Goal: Task Accomplishment & Management: Complete application form

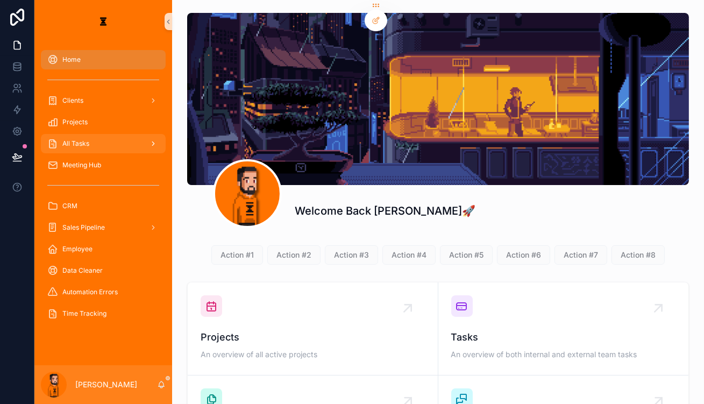
click at [87, 135] on div "All Tasks" at bounding box center [103, 143] width 112 height 17
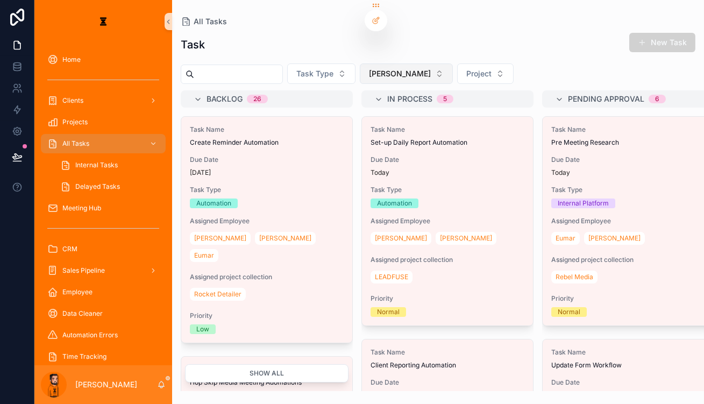
click at [364, 71] on button "[PERSON_NAME]" at bounding box center [406, 73] width 93 height 20
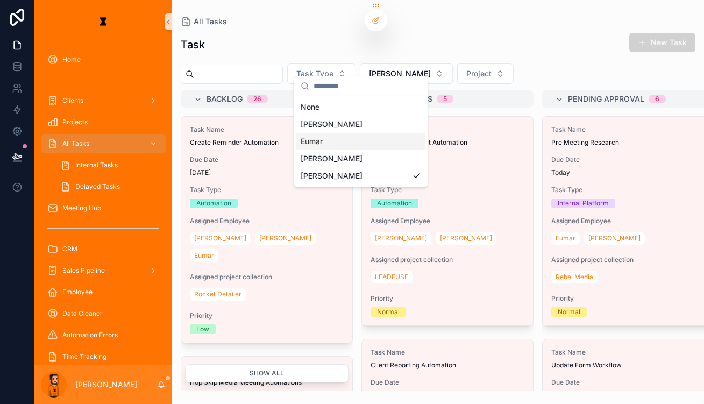
click at [349, 137] on div "Eumar" at bounding box center [360, 141] width 129 height 17
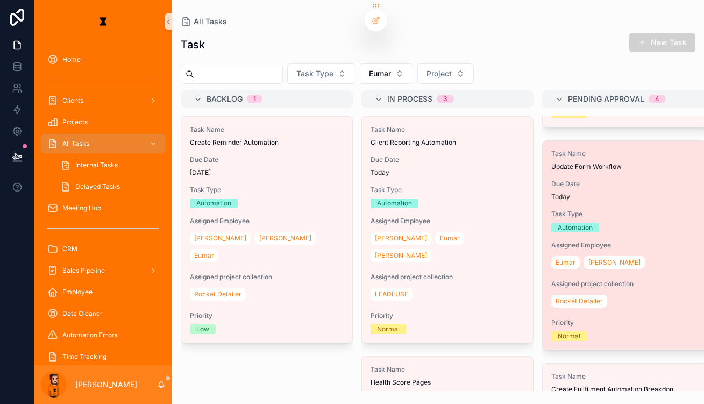
scroll to position [146, 0]
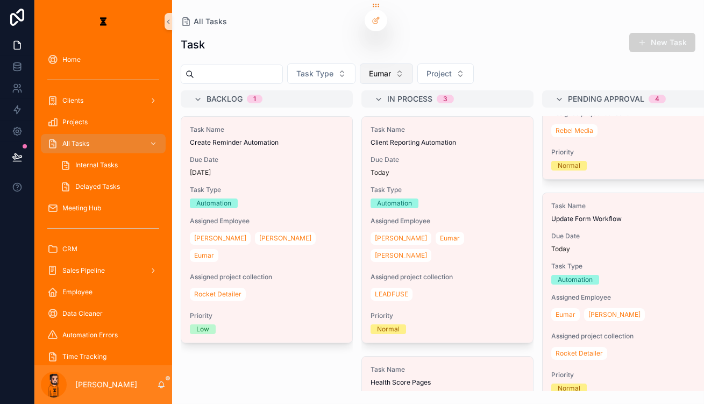
click at [373, 65] on button "Eumar" at bounding box center [386, 73] width 53 height 20
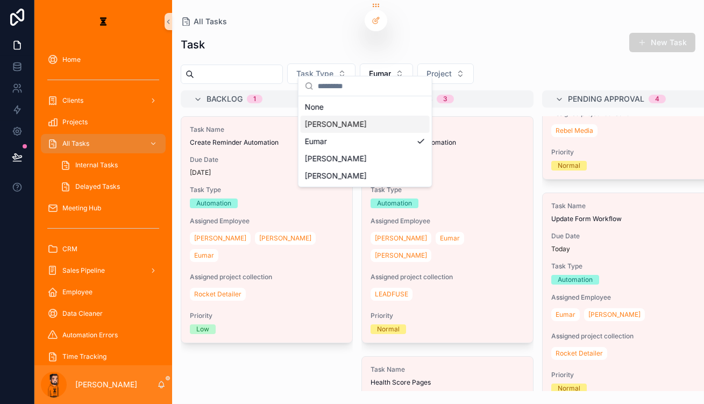
click at [346, 118] on div "[PERSON_NAME]" at bounding box center [365, 124] width 129 height 17
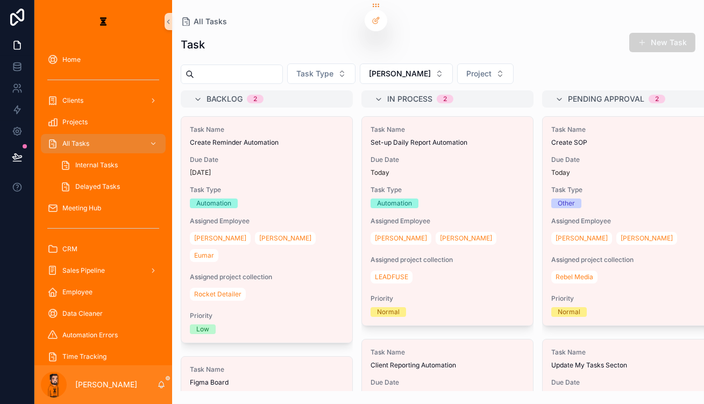
drag, startPoint x: 662, startPoint y: 35, endPoint x: 613, endPoint y: 60, distance: 55.3
click at [528, 35] on button "New Task" at bounding box center [662, 42] width 66 height 19
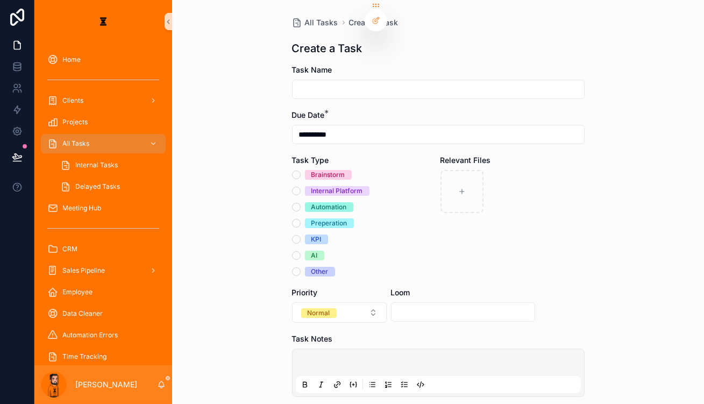
click at [401, 82] on input "scrollable content" at bounding box center [438, 89] width 291 height 15
type input "**********"
click at [312, 186] on div "Internal Platform" at bounding box center [337, 191] width 52 height 10
click at [301, 187] on button "Internal Platform" at bounding box center [296, 191] width 9 height 9
click at [373, 359] on p "scrollable content" at bounding box center [440, 364] width 285 height 11
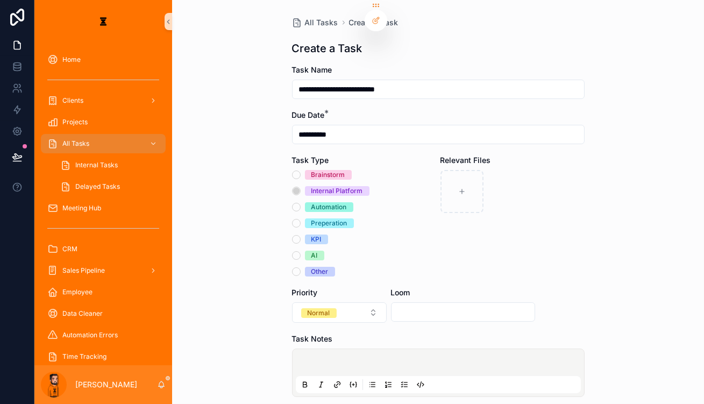
click at [404, 382] on icon "scrollable content" at bounding box center [405, 382] width 3 height 0
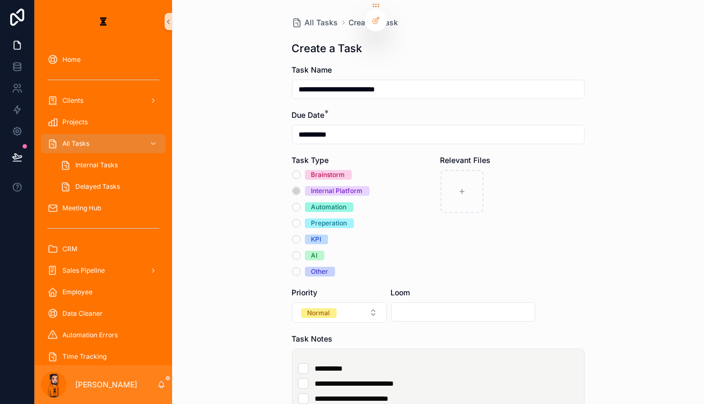
click at [421, 393] on li "**********" at bounding box center [438, 398] width 281 height 11
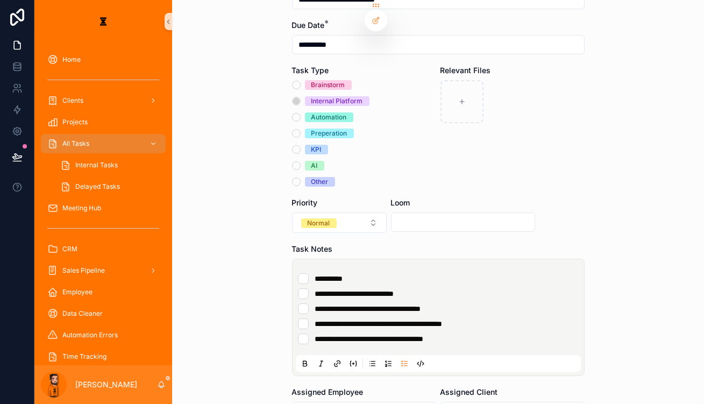
scroll to position [97, 0]
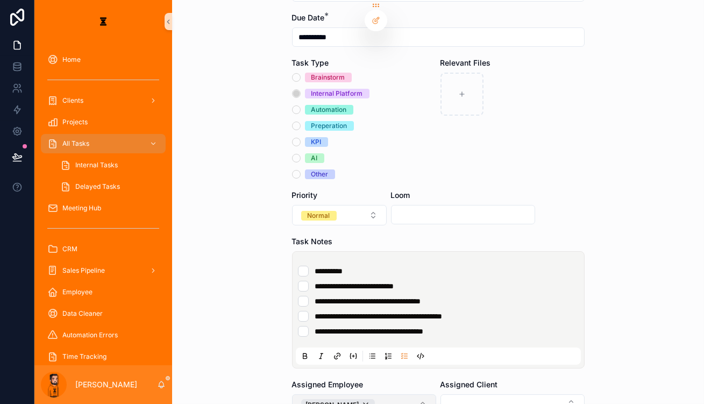
click at [381, 394] on button "[PERSON_NAME]" at bounding box center [364, 405] width 144 height 22
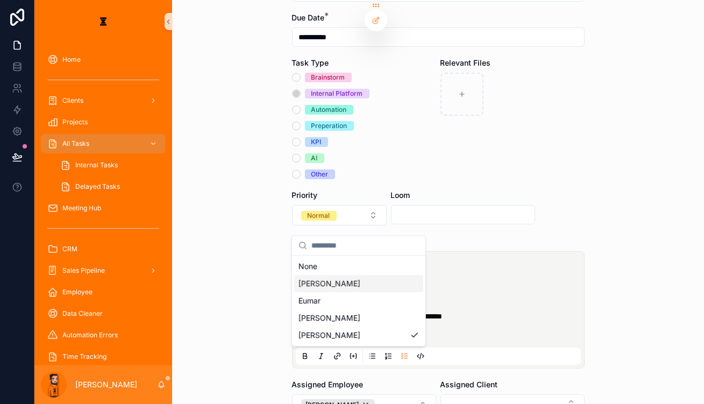
click at [355, 275] on div "[PERSON_NAME]" at bounding box center [358, 283] width 129 height 17
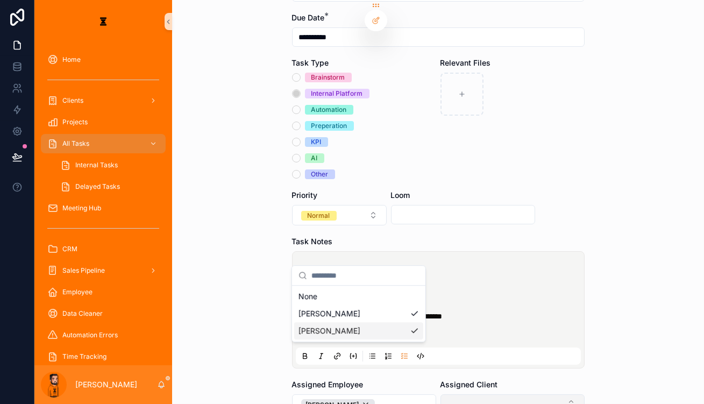
click at [454, 394] on button "Select Button" at bounding box center [512, 403] width 144 height 18
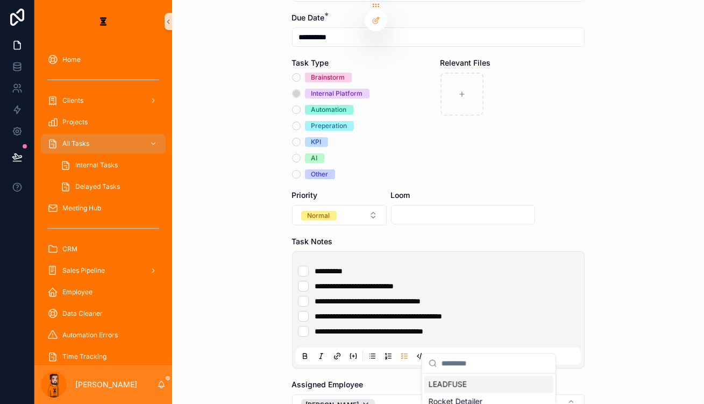
click at [477, 382] on div "LEADFUSE" at bounding box center [488, 383] width 129 height 17
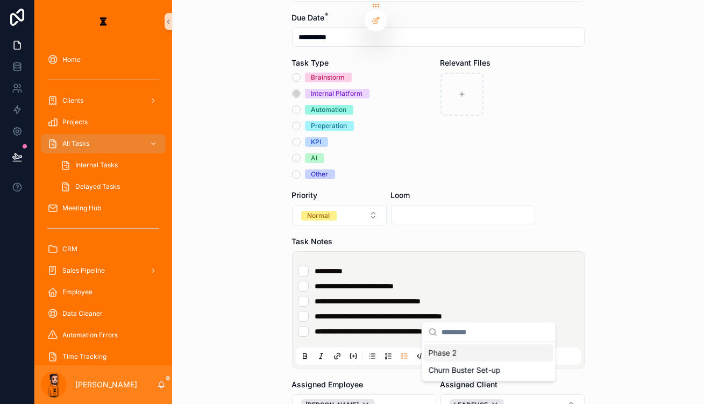
click at [467, 351] on div "Phase 2" at bounding box center [488, 352] width 129 height 17
click at [331, 205] on button "Normal" at bounding box center [339, 215] width 95 height 20
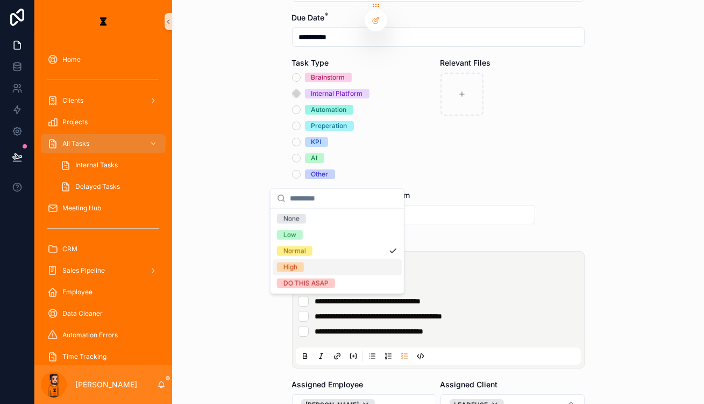
click at [314, 259] on div "High" at bounding box center [337, 267] width 129 height 16
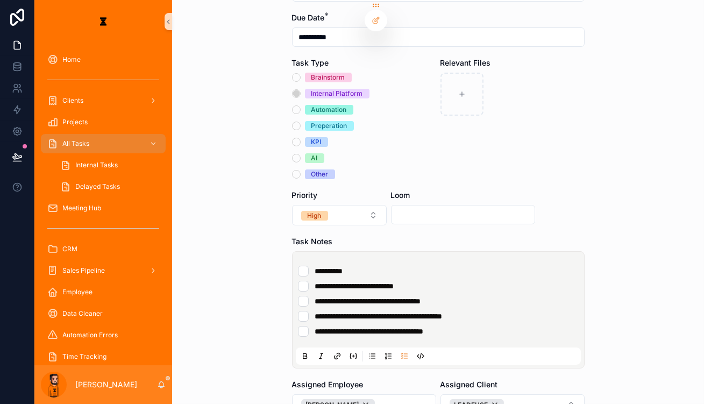
click at [528, 236] on div "Task Notes" at bounding box center [438, 241] width 293 height 11
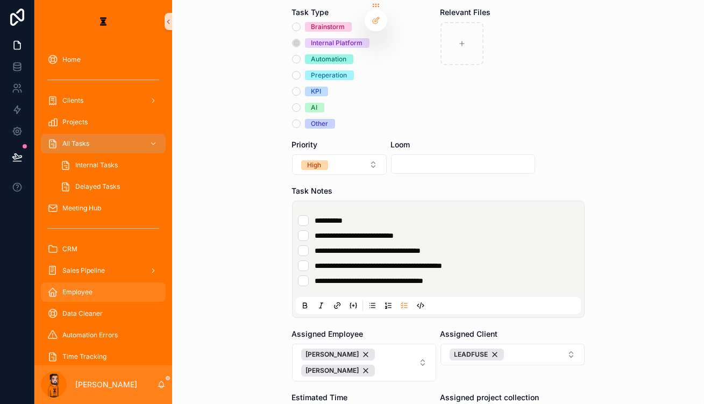
scroll to position [181, 0]
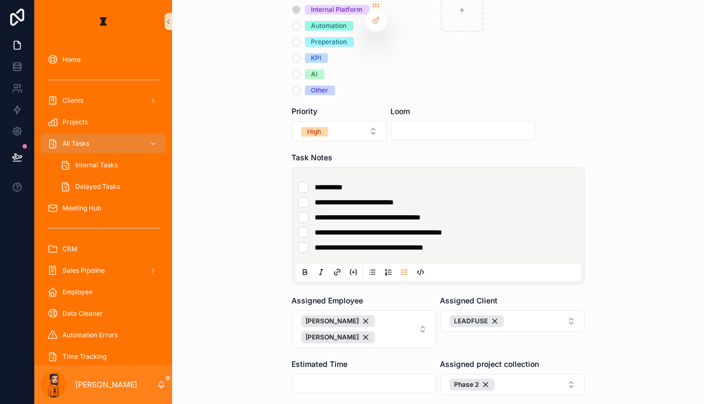
click at [425, 123] on input "scrollable content" at bounding box center [463, 130] width 143 height 15
paste input "**********"
type input "**********"
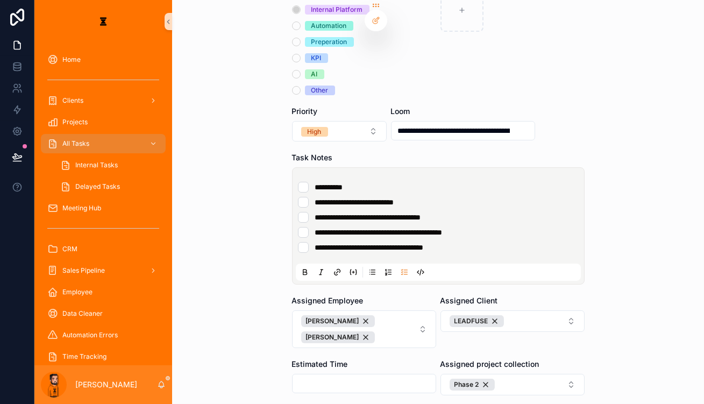
click at [358, 376] on input "scrollable content" at bounding box center [364, 383] width 143 height 15
click at [376, 318] on form "**********" at bounding box center [438, 191] width 293 height 617
click at [311, 376] on input "****" at bounding box center [364, 383] width 143 height 15
type input "****"
click at [395, 353] on form "**********" at bounding box center [438, 191] width 293 height 617
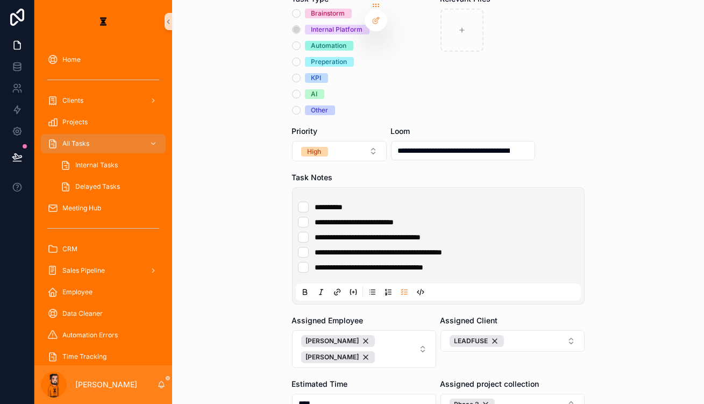
scroll to position [181, 0]
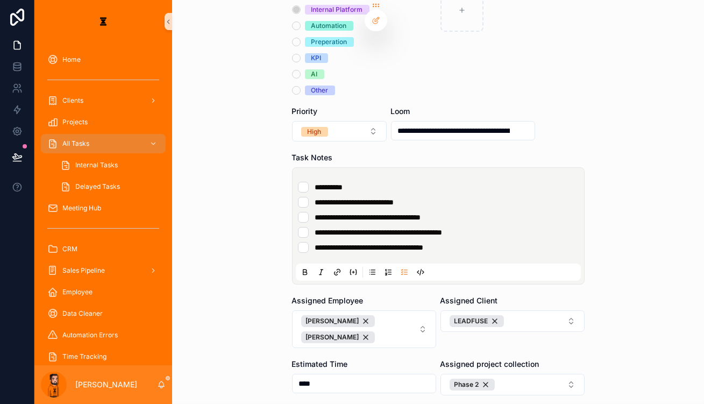
click at [321, 345] on form "**********" at bounding box center [438, 191] width 293 height 617
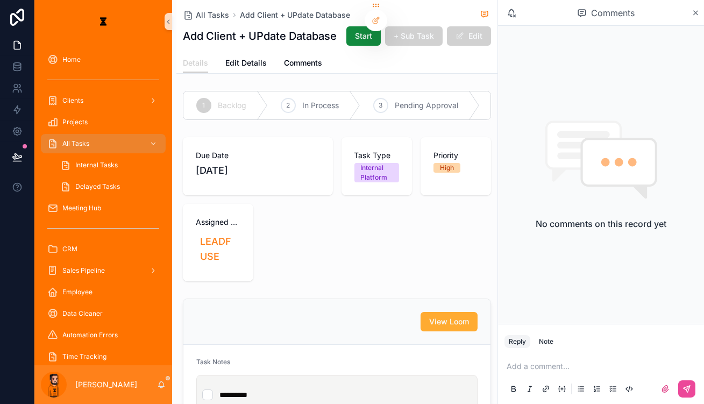
click at [528, 397] on div "scrollable content" at bounding box center [600, 389] width 193 height 22
click at [528, 393] on icon "scrollable content" at bounding box center [546, 389] width 9 height 9
click at [528, 387] on icon "scrollable content" at bounding box center [546, 387] width 3 height 3
drag, startPoint x: 570, startPoint y: 378, endPoint x: 565, endPoint y: 384, distance: 7.8
click at [528, 377] on div "Add a comment..." at bounding box center [600, 376] width 193 height 45
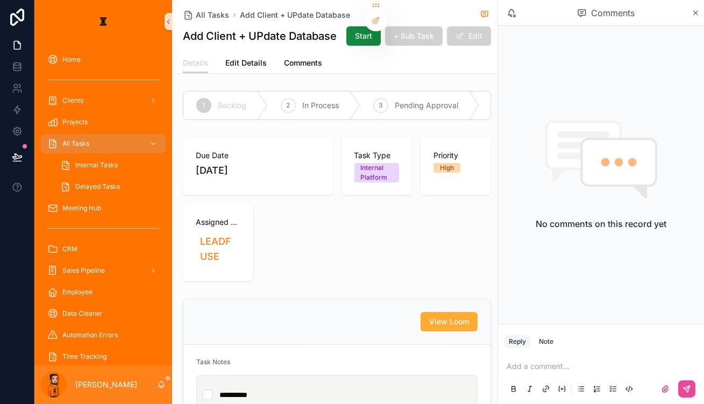
click at [528, 389] on icon "scrollable content" at bounding box center [546, 389] width 9 height 9
click at [528, 375] on div "Add a comment..." at bounding box center [600, 376] width 193 height 45
click at [528, 370] on p "scrollable content" at bounding box center [603, 366] width 193 height 11
click at [528, 369] on p "scrollable content" at bounding box center [603, 366] width 193 height 11
click at [528, 387] on icon "scrollable content" at bounding box center [665, 389] width 6 height 6
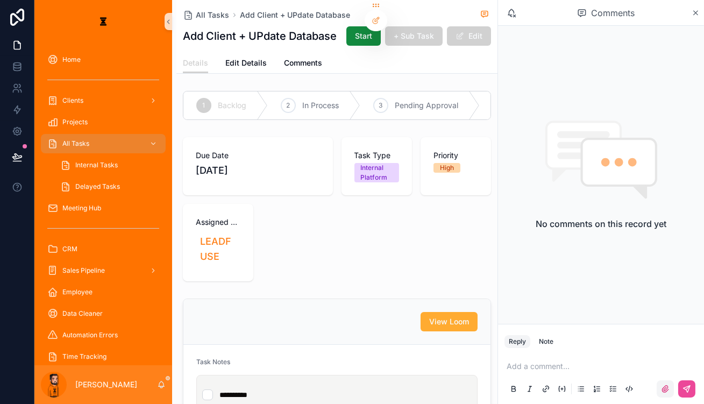
click at [0, 0] on input "scrollable content" at bounding box center [0, 0] width 0 height 0
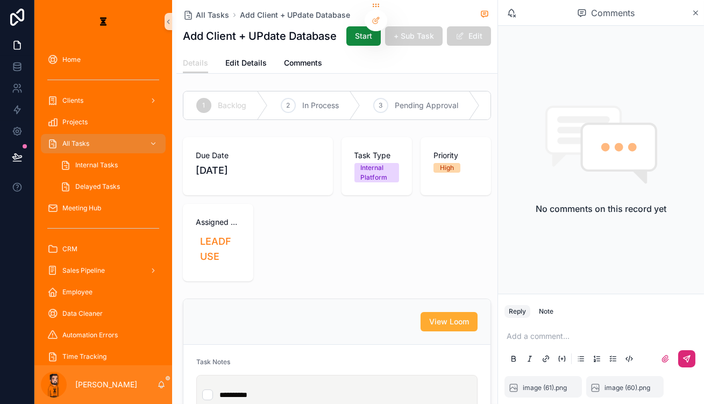
click at [528, 363] on icon "scrollable content" at bounding box center [686, 358] width 9 height 9
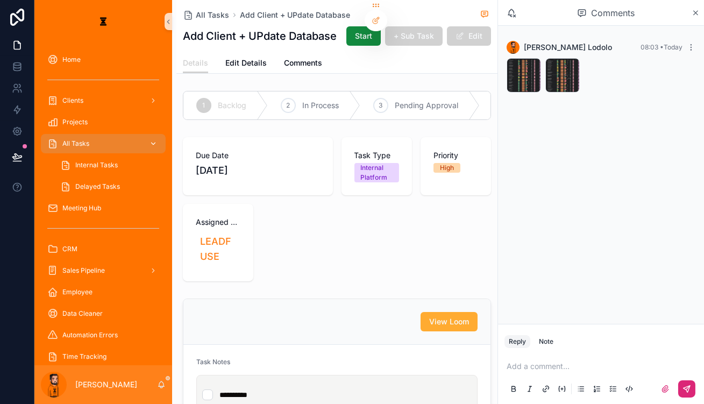
click at [105, 135] on div "All Tasks" at bounding box center [103, 143] width 112 height 17
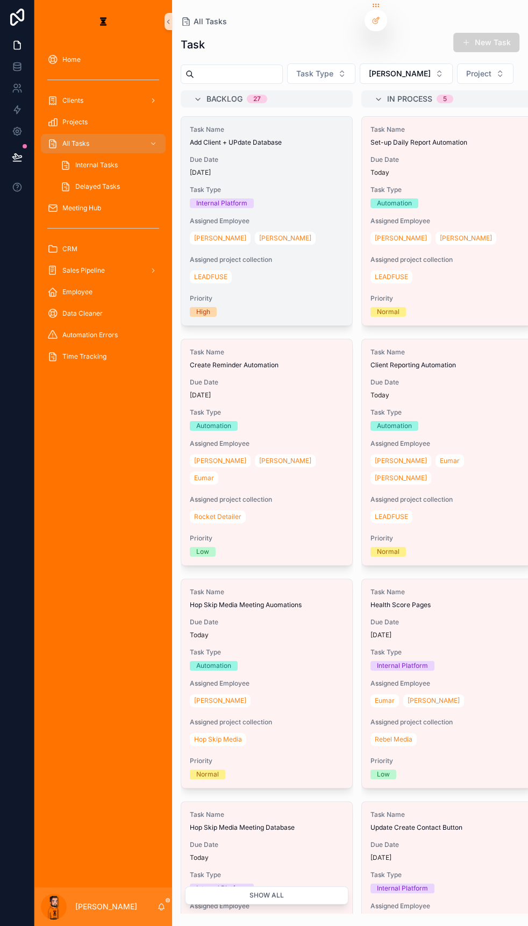
click at [272, 186] on div "Task Type Internal Platform" at bounding box center [267, 197] width 154 height 23
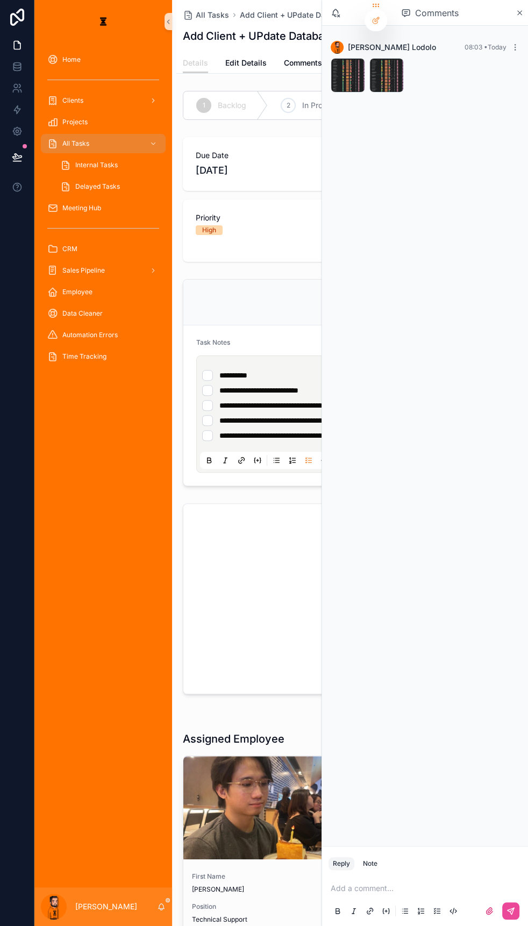
click at [324, 400] on li "**********" at bounding box center [352, 435] width 300 height 11
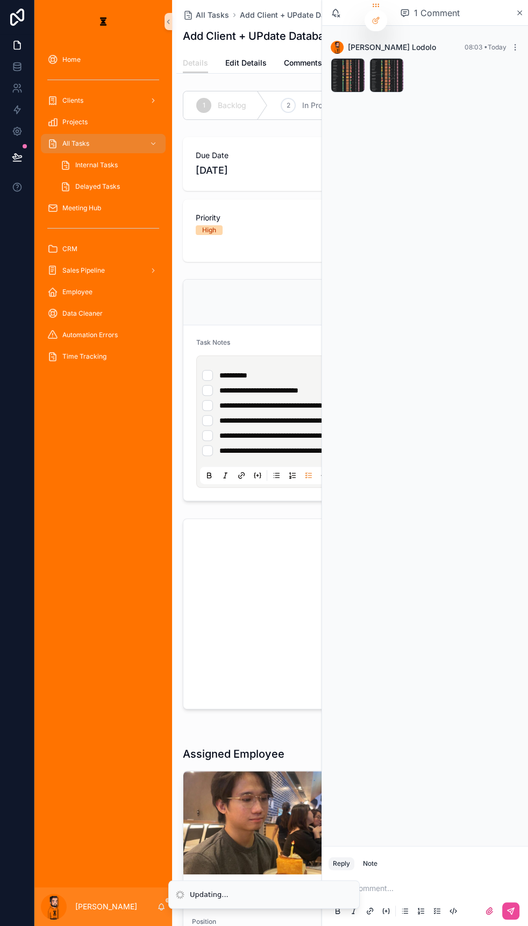
click at [280, 338] on div "Task Notes" at bounding box center [352, 344] width 312 height 13
click at [522, 16] on div "1 Comment" at bounding box center [425, 13] width 206 height 26
click at [518, 13] on icon "scrollable content" at bounding box center [520, 13] width 8 height 9
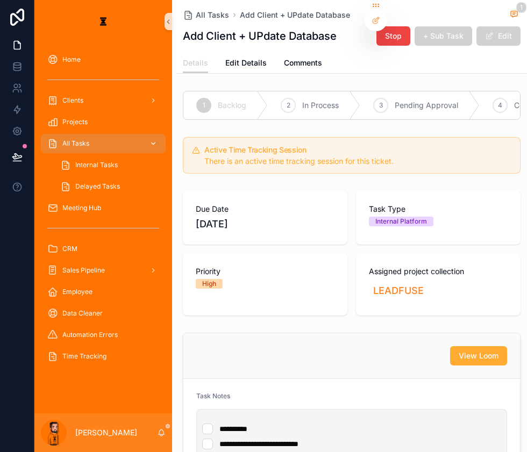
click at [83, 135] on div "All Tasks" at bounding box center [103, 143] width 112 height 17
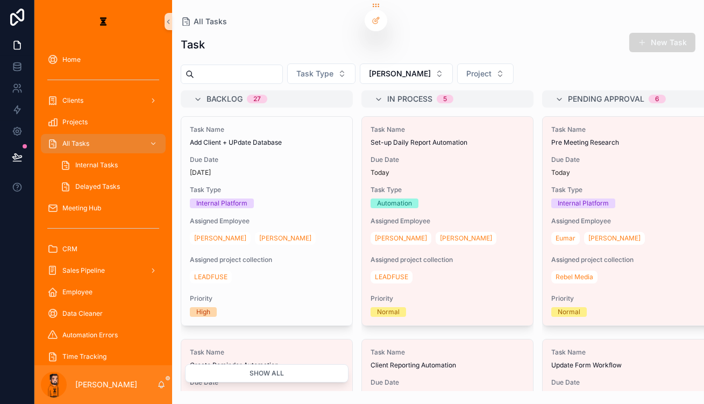
click at [528, 38] on button "New Task" at bounding box center [662, 42] width 66 height 19
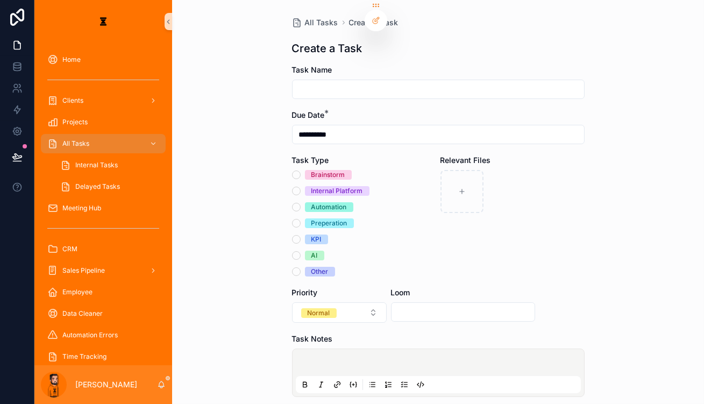
click at [370, 82] on input "scrollable content" at bounding box center [438, 89] width 291 height 15
type input "**********"
click at [357, 302] on button "Normal" at bounding box center [339, 312] width 95 height 20
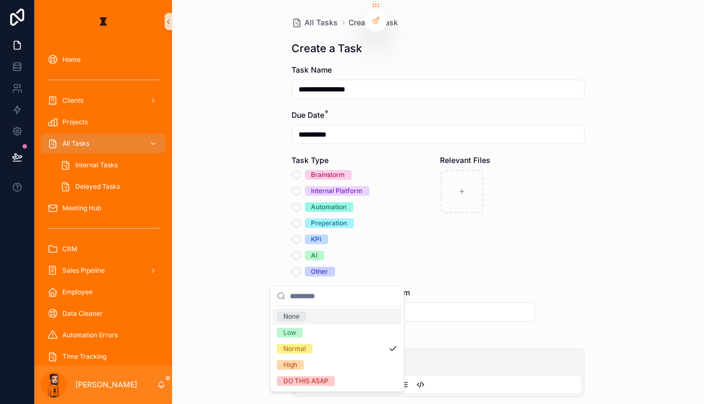
click at [390, 234] on div "KPI" at bounding box center [364, 239] width 144 height 10
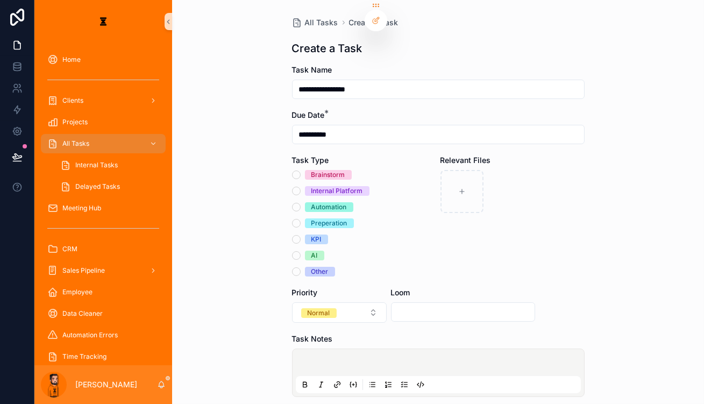
click at [321, 202] on div "Automation" at bounding box center [328, 207] width 35 height 10
click at [301, 203] on button "Automation" at bounding box center [296, 207] width 9 height 9
click at [325, 186] on div "Internal Platform" at bounding box center [337, 191] width 52 height 10
click at [301, 187] on button "Internal Platform" at bounding box center [296, 191] width 9 height 9
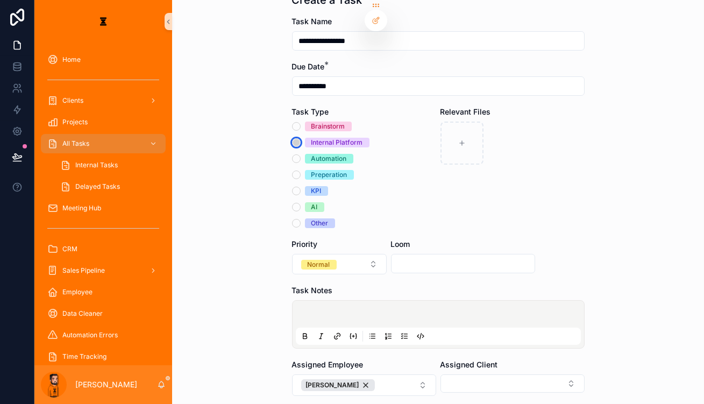
scroll to position [48, 0]
click at [372, 242] on form "**********" at bounding box center [438, 281] width 293 height 530
click at [359, 254] on button "Normal" at bounding box center [339, 264] width 95 height 20
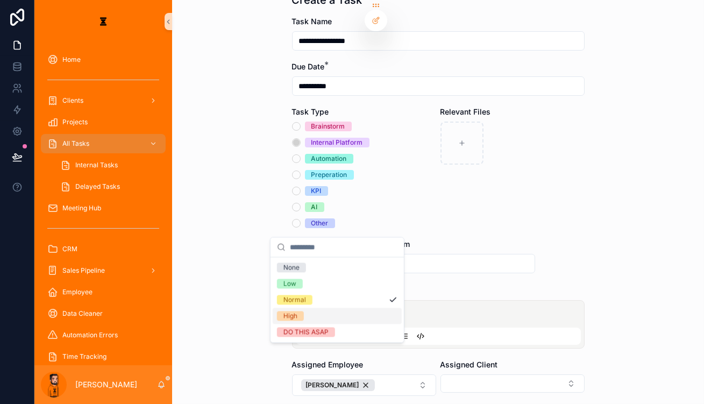
click at [303, 308] on div "High" at bounding box center [337, 316] width 129 height 16
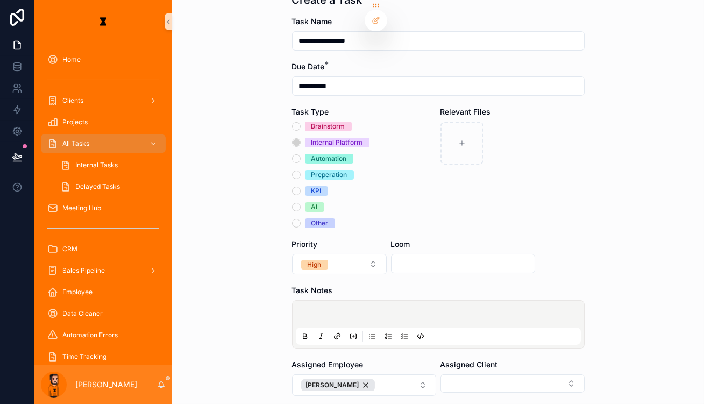
click at [402, 310] on p "scrollable content" at bounding box center [440, 315] width 285 height 11
click at [401, 328] on div "scrollable content" at bounding box center [438, 336] width 285 height 17
click at [402, 332] on icon "scrollable content" at bounding box center [404, 336] width 9 height 9
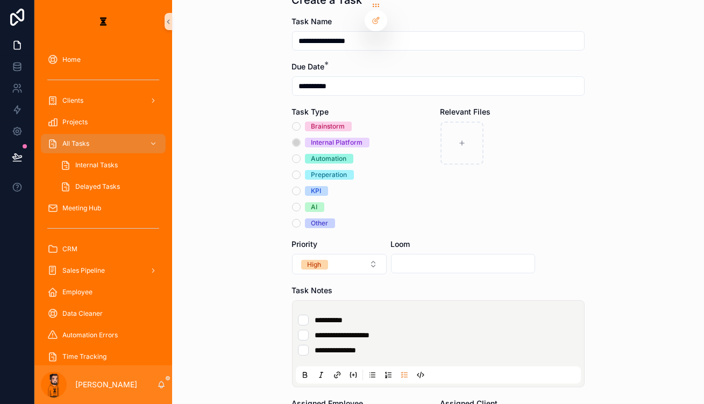
click at [403, 315] on li "**********" at bounding box center [438, 320] width 281 height 11
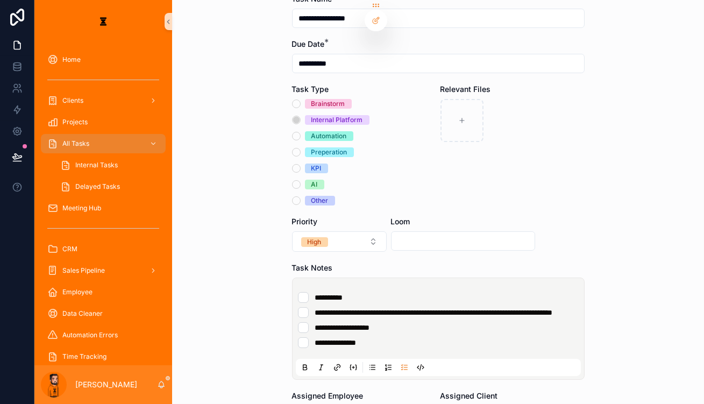
scroll to position [146, 0]
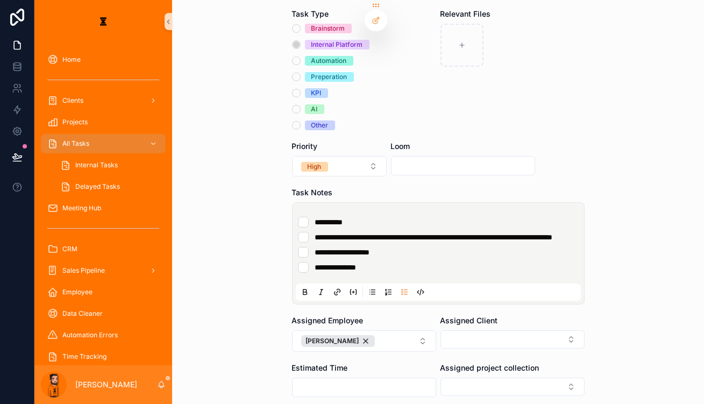
click at [383, 315] on div "Assigned Employee" at bounding box center [364, 320] width 144 height 11
click at [382, 330] on button "[PERSON_NAME]" at bounding box center [364, 341] width 144 height 22
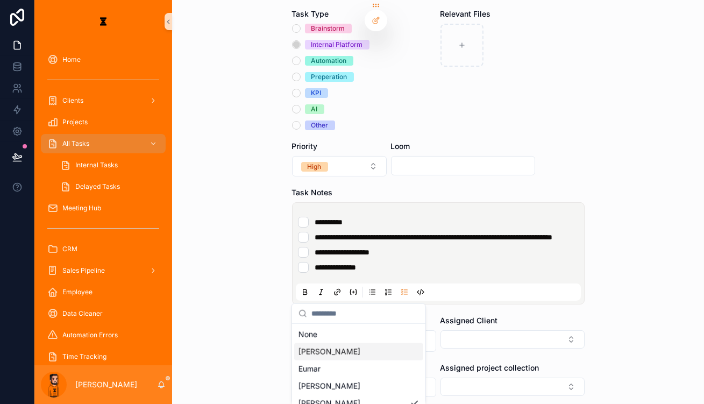
click at [316, 350] on span "[PERSON_NAME]" at bounding box center [329, 351] width 62 height 11
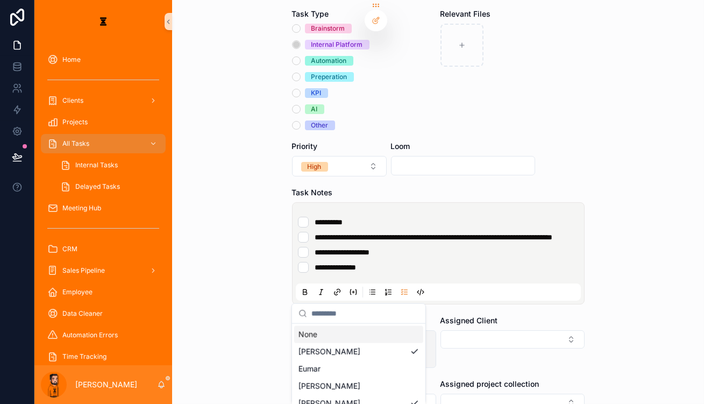
click at [373, 330] on button "[PERSON_NAME]" at bounding box center [364, 349] width 144 height 38
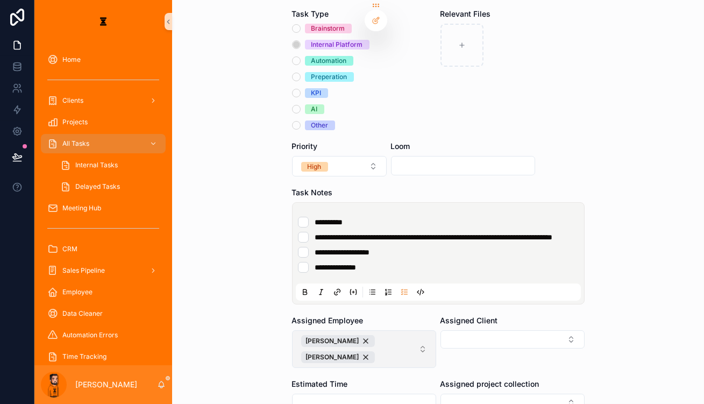
click at [373, 330] on button "[PERSON_NAME]" at bounding box center [364, 349] width 144 height 38
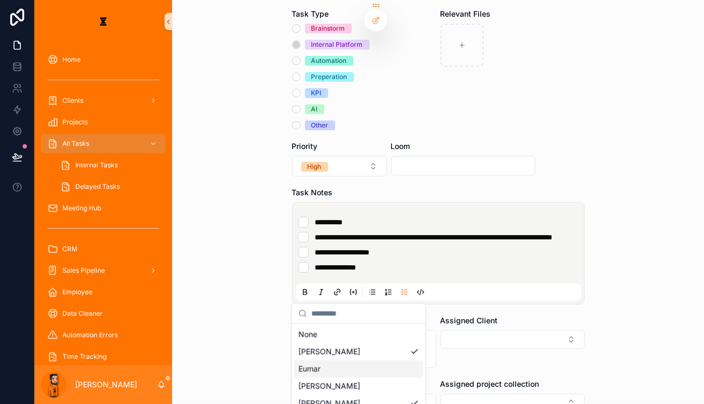
click at [314, 367] on div "Eumar" at bounding box center [358, 368] width 129 height 17
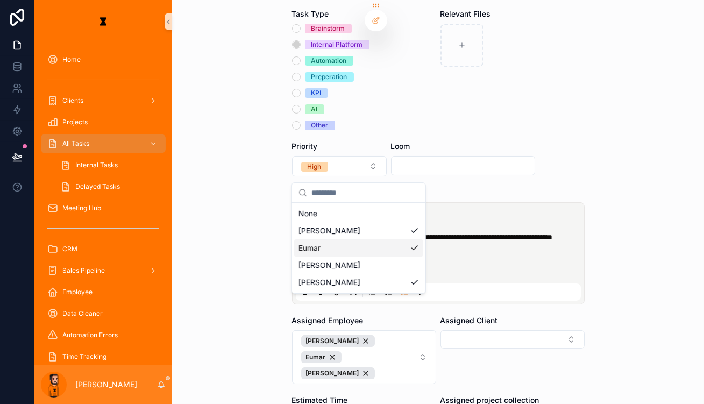
click at [479, 315] on div "Assigned Client" at bounding box center [512, 320] width 144 height 11
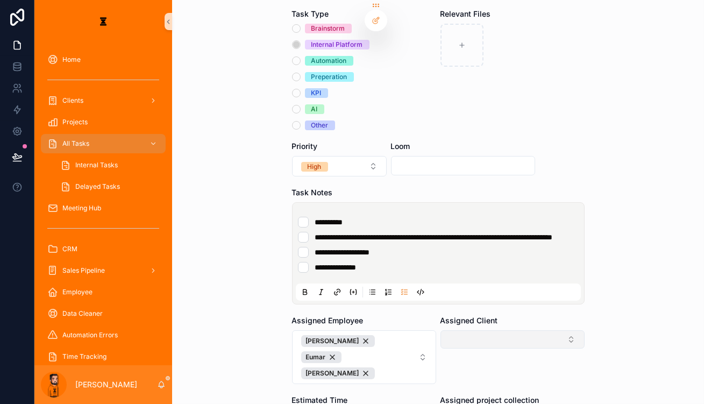
click at [486, 330] on button "Select Button" at bounding box center [512, 339] width 144 height 18
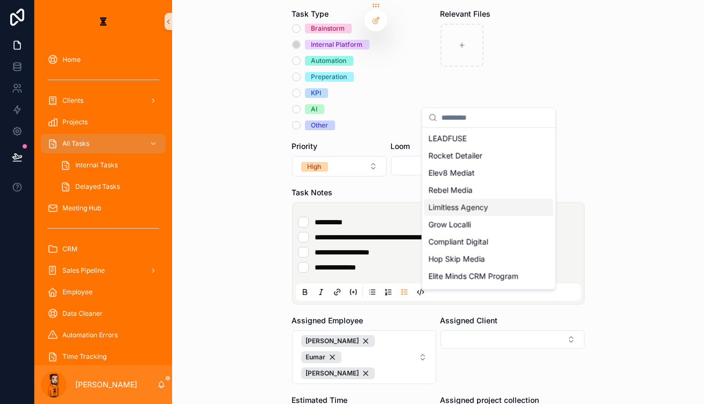
click at [472, 201] on div "Limitless Agency" at bounding box center [488, 207] width 129 height 17
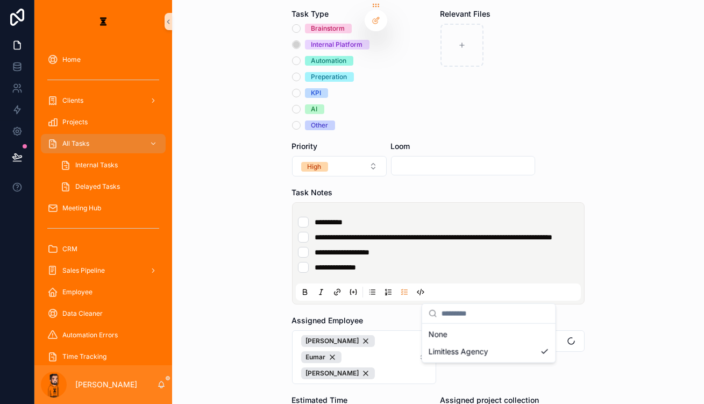
click at [479, 357] on form "**********" at bounding box center [438, 226] width 293 height 616
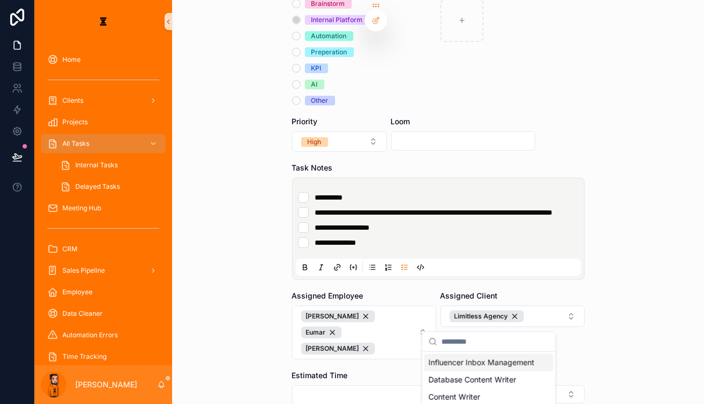
scroll to position [189, 0]
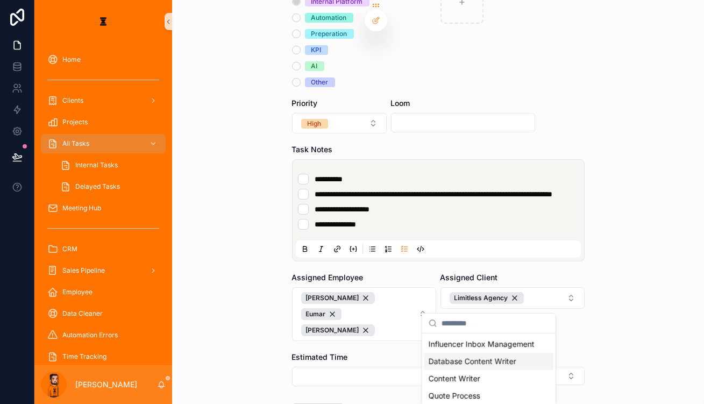
click at [500, 356] on span "Database Content Writer" at bounding box center [473, 361] width 88 height 11
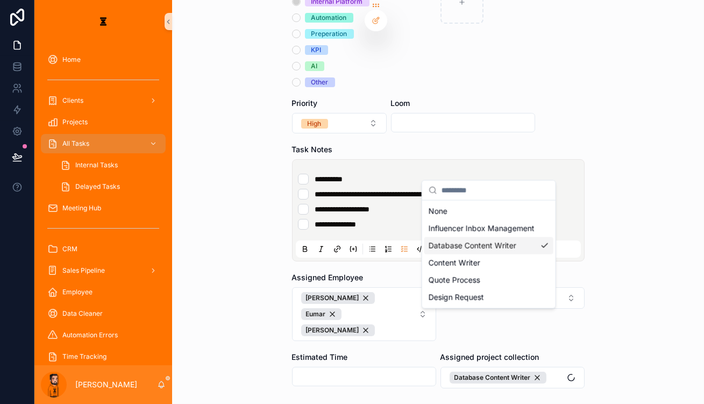
click at [402, 350] on form "**********" at bounding box center [438, 184] width 293 height 618
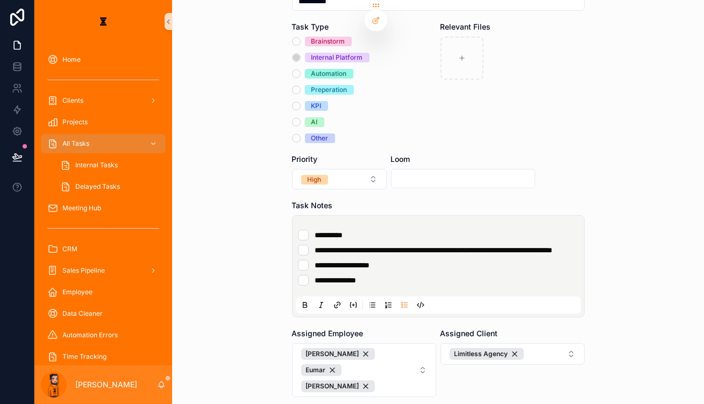
scroll to position [140, 0]
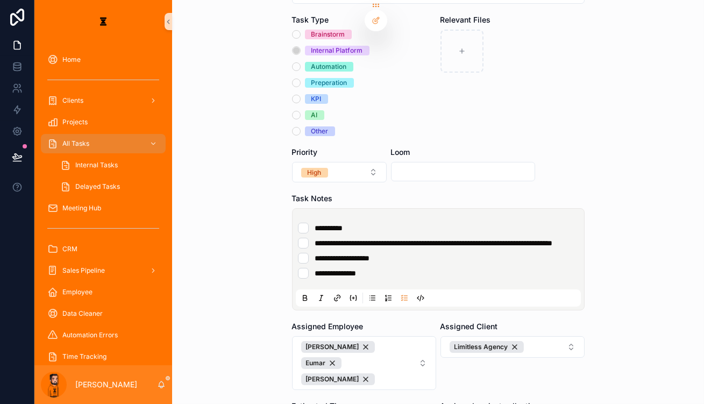
click at [393, 372] on form "**********" at bounding box center [438, 233] width 293 height 618
type input "****"
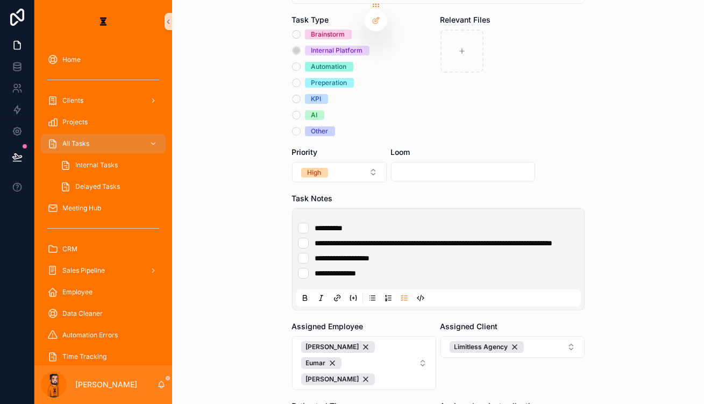
click at [411, 400] on form "**********" at bounding box center [438, 233] width 293 height 618
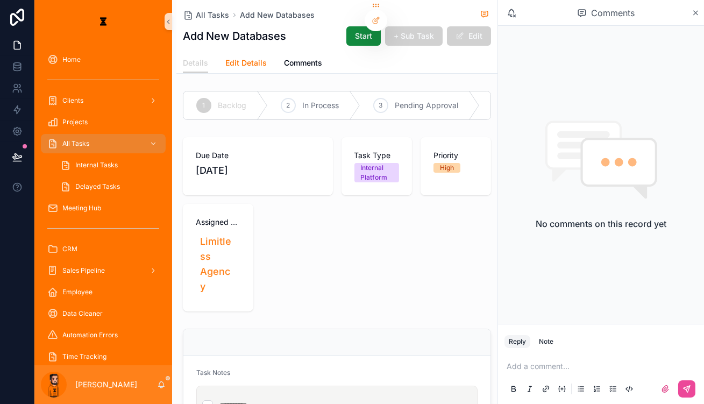
click at [225, 62] on link "Edit Details" at bounding box center [245, 64] width 41 height 22
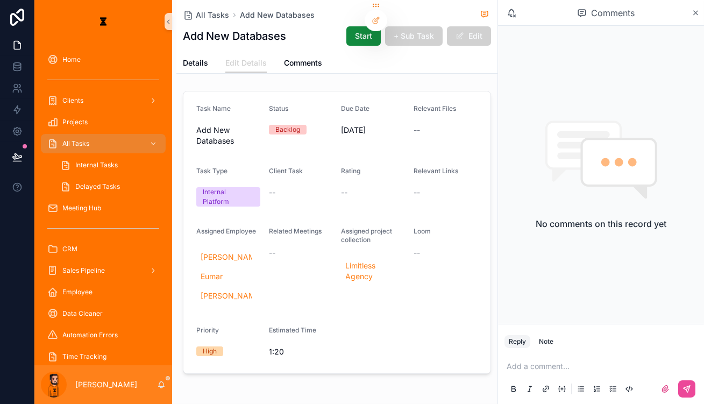
drag, startPoint x: 502, startPoint y: 30, endPoint x: 499, endPoint y: 46, distance: 16.0
click at [491, 31] on button "Edit" at bounding box center [469, 35] width 44 height 19
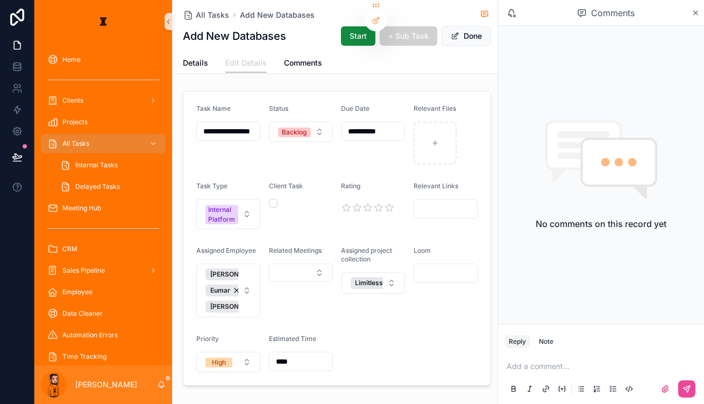
click at [470, 266] on input "scrollable content" at bounding box center [445, 273] width 63 height 15
paste input "**********"
type input "**********"
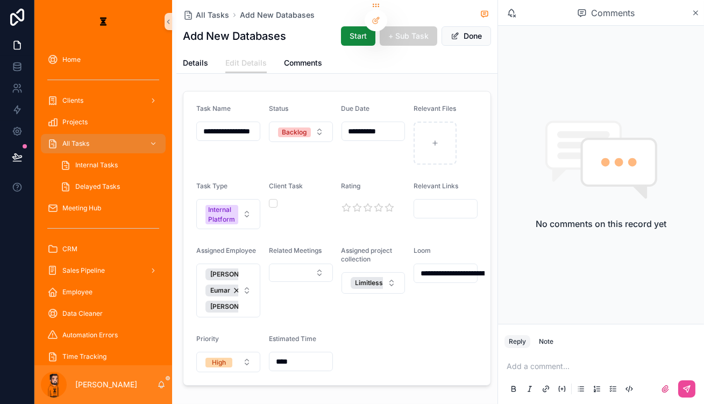
click at [395, 335] on form "**********" at bounding box center [336, 238] width 307 height 294
click at [491, 31] on button "Done" at bounding box center [466, 35] width 49 height 19
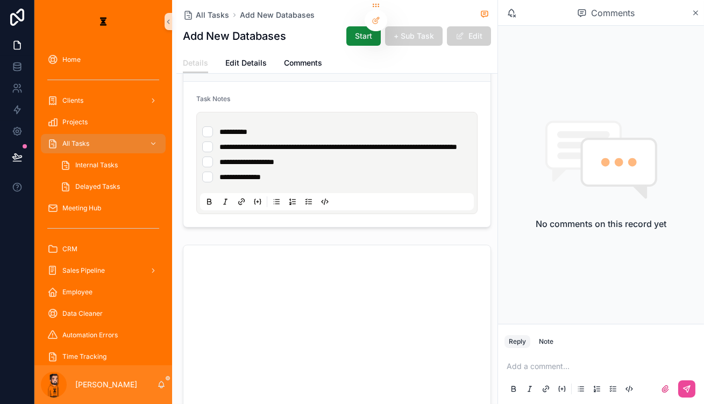
scroll to position [195, 0]
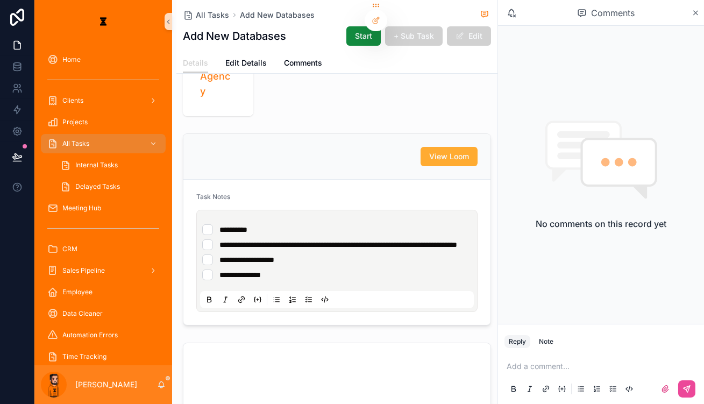
click at [297, 254] on li "**********" at bounding box center [336, 259] width 269 height 11
click at [472, 239] on li "**********" at bounding box center [336, 244] width 269 height 11
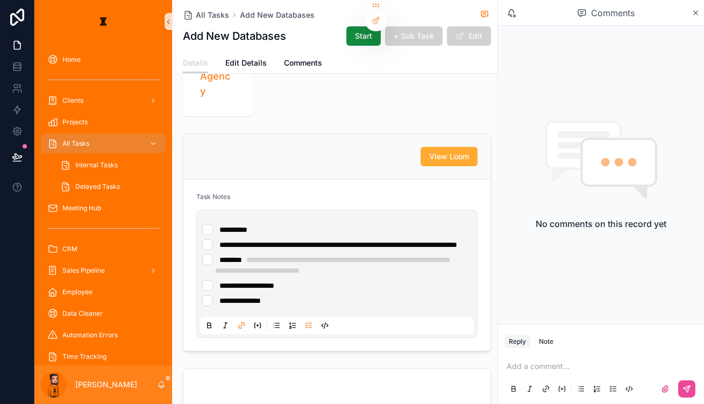
click at [421, 220] on div "**********" at bounding box center [339, 265] width 274 height 90
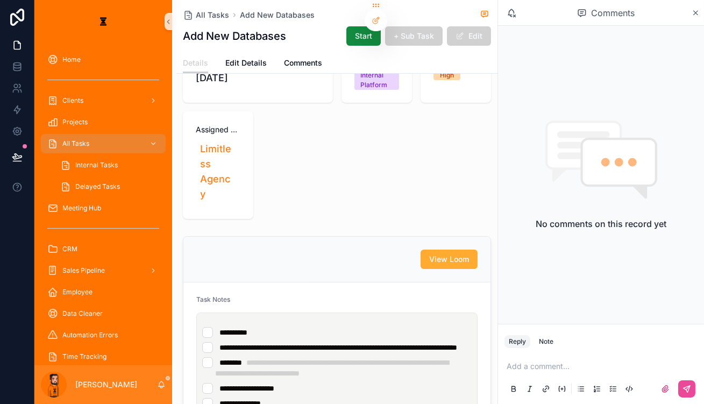
scroll to position [0, 0]
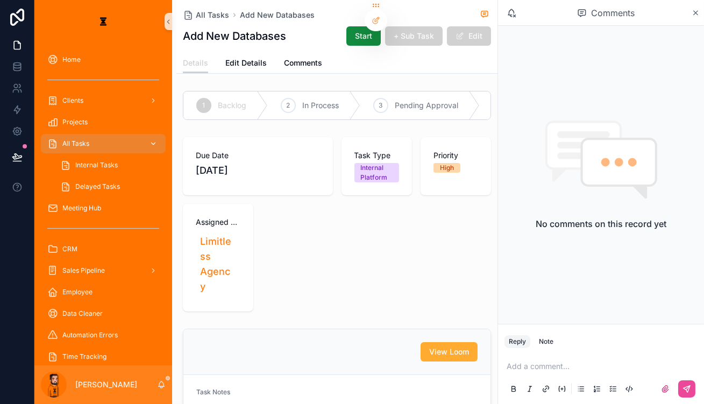
click at [103, 135] on div "All Tasks" at bounding box center [103, 143] width 112 height 17
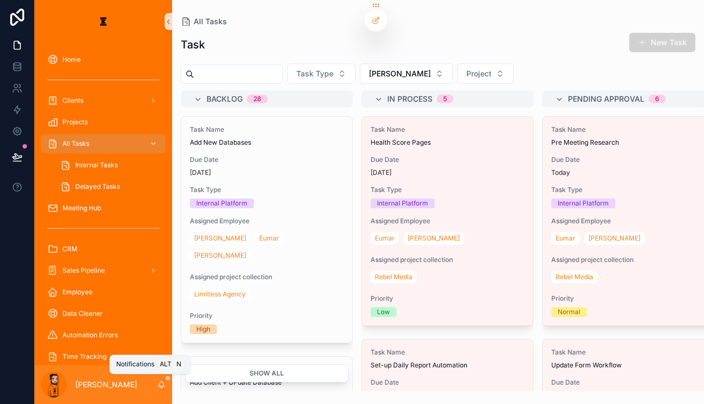
click at [159, 385] on icon "scrollable content" at bounding box center [162, 383] width 6 height 5
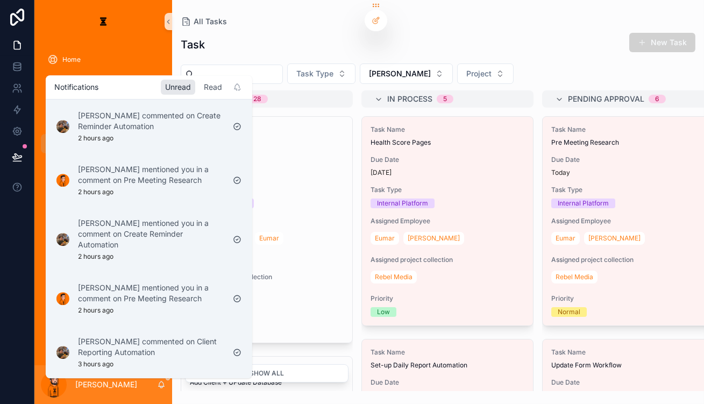
click at [200, 89] on div "Read" at bounding box center [213, 87] width 27 height 15
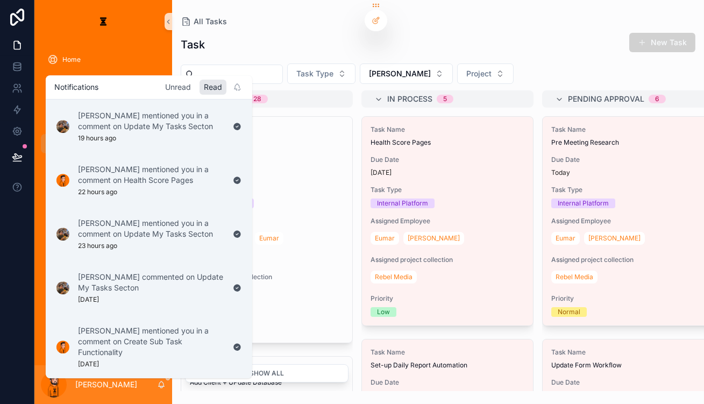
click at [161, 85] on div "Unread" at bounding box center [178, 87] width 34 height 15
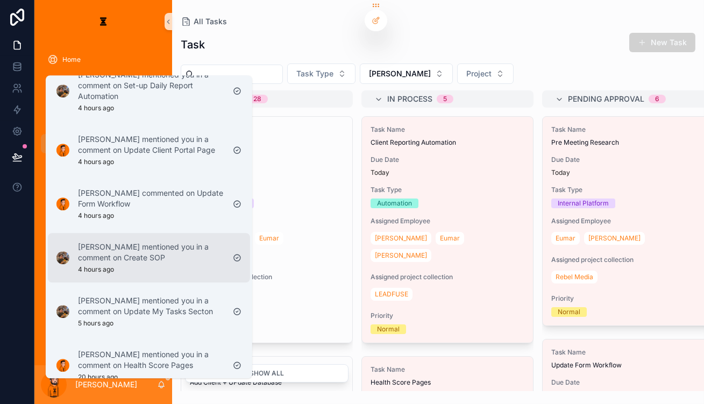
scroll to position [489, 0]
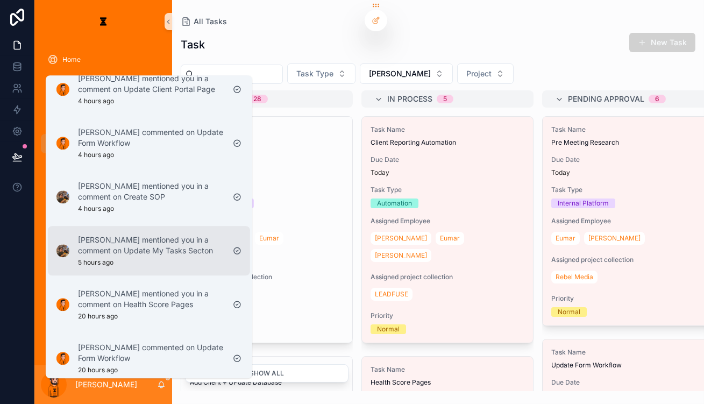
click at [148, 234] on div "[PERSON_NAME] mentioned you in a comment on Update My Tasks Secton 5 hours ago" at bounding box center [151, 250] width 146 height 32
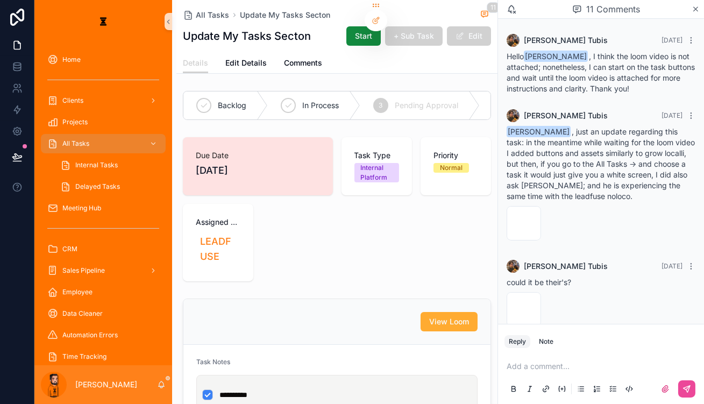
scroll to position [411, 0]
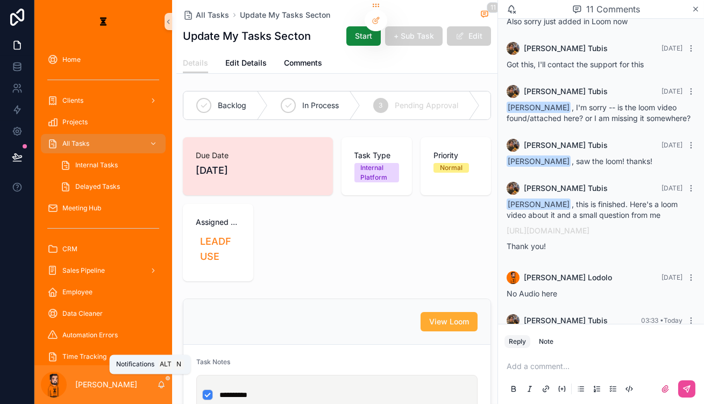
click at [157, 387] on icon "scrollable content" at bounding box center [161, 384] width 9 height 9
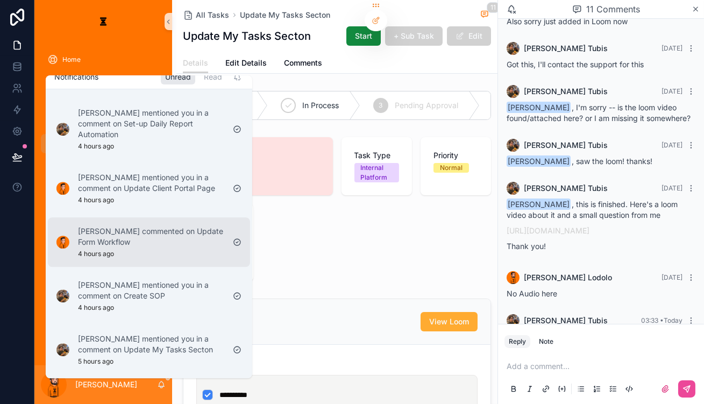
scroll to position [391, 0]
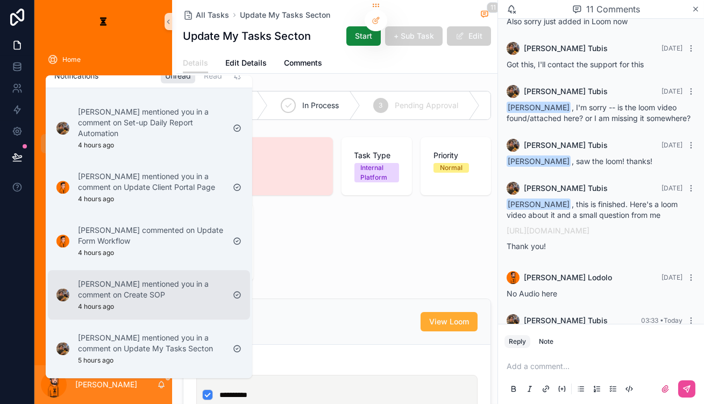
click at [158, 279] on div "[PERSON_NAME] mentioned you in a comment on Create SOP 4 hours ago" at bounding box center [151, 295] width 146 height 32
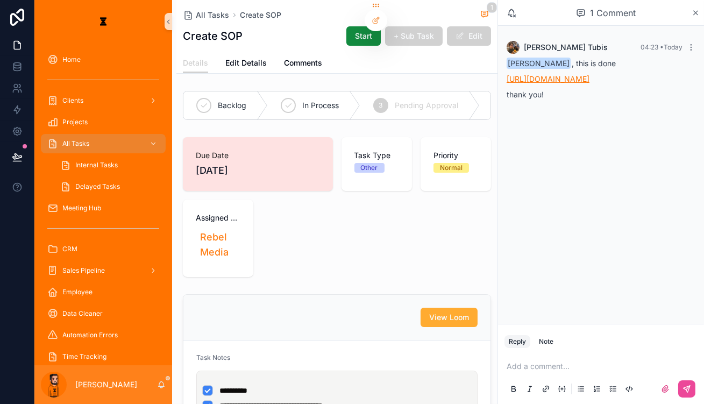
click at [528, 77] on link "[URL][DOMAIN_NAME]" at bounding box center [548, 78] width 83 height 9
click at [528, 365] on p "scrollable content" at bounding box center [603, 366] width 193 height 11
click at [528, 389] on icon "scrollable content" at bounding box center [687, 389] width 6 height 6
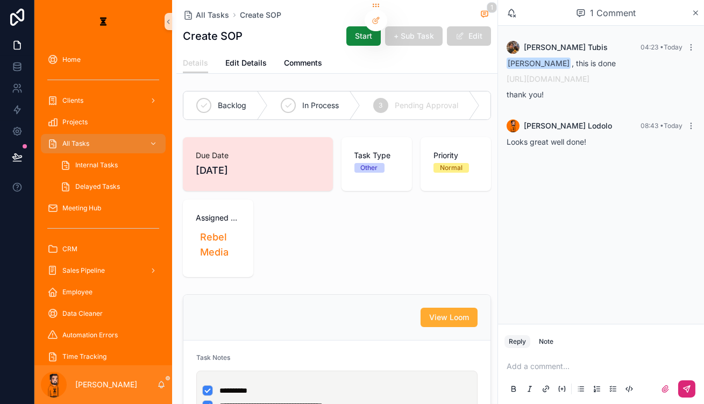
click at [480, 99] on div "4 Complete" at bounding box center [525, 105] width 90 height 28
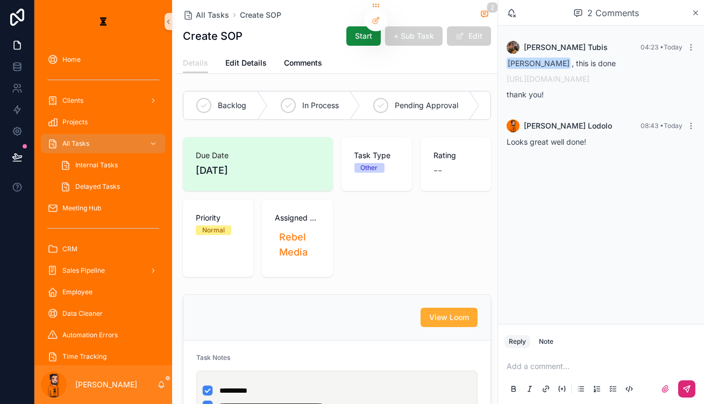
click at [145, 395] on div "[PERSON_NAME]" at bounding box center [103, 384] width 138 height 39
click at [157, 385] on icon "scrollable content" at bounding box center [161, 384] width 9 height 9
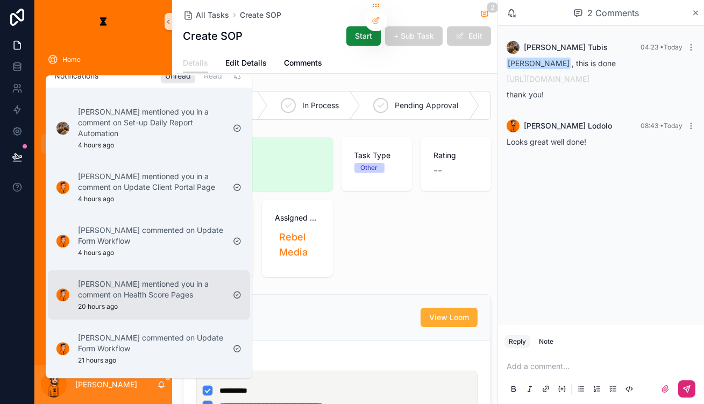
scroll to position [342, 0]
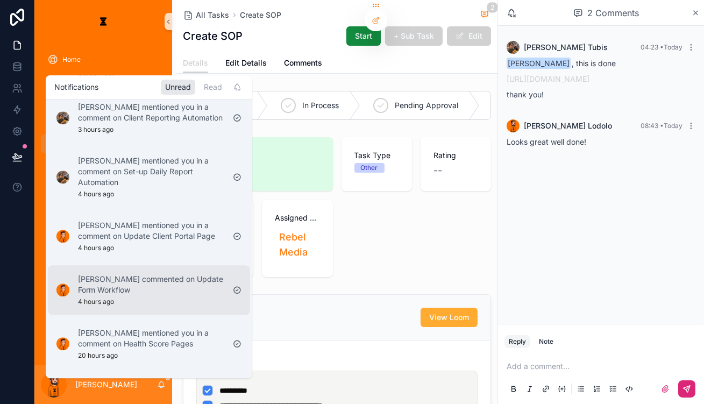
click at [137, 274] on p "[PERSON_NAME] commented on Update Form Workflow" at bounding box center [151, 285] width 146 height 22
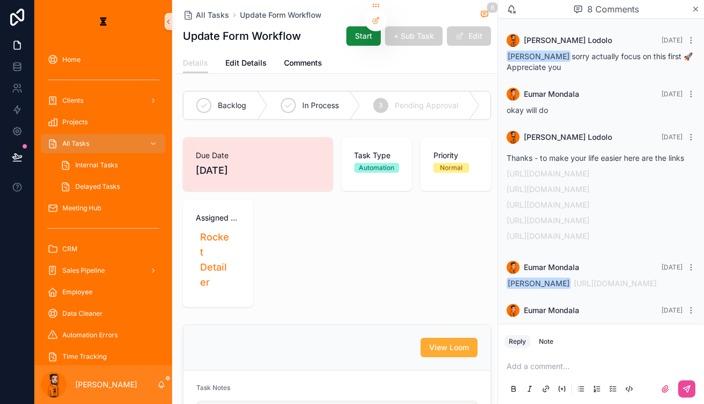
scroll to position [302, 0]
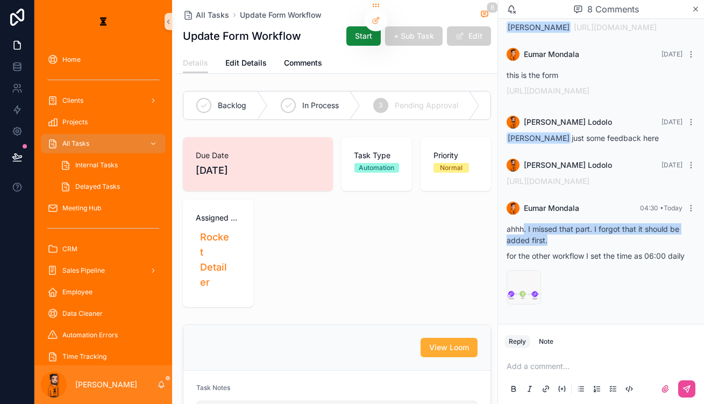
drag, startPoint x: 550, startPoint y: 251, endPoint x: 596, endPoint y: 258, distance: 47.3
click at [528, 246] on p "ahhh. I missed that part. I forgot that it should be added first." at bounding box center [601, 234] width 189 height 23
click at [528, 261] on div "ahhh. I missed that part. I forgot that it should be added first. for the other…" at bounding box center [601, 242] width 189 height 38
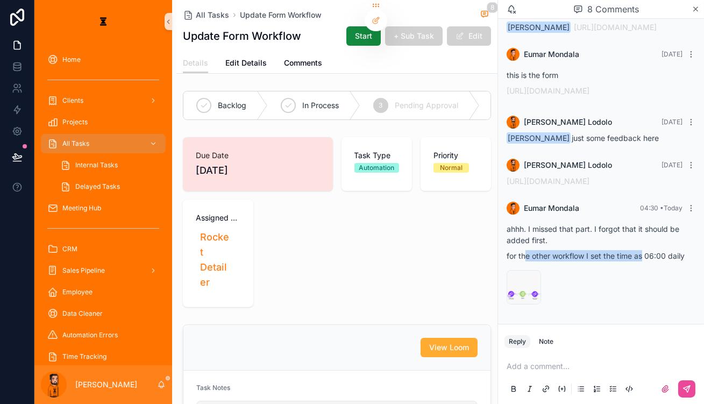
drag, startPoint x: 550, startPoint y: 270, endPoint x: 649, endPoint y: 279, distance: 99.9
click at [528, 266] on div "ahhh. I missed that part. I forgot that it should be added first. for the other…" at bounding box center [601, 242] width 189 height 47
click at [528, 302] on div "image .png" at bounding box center [524, 287] width 34 height 34
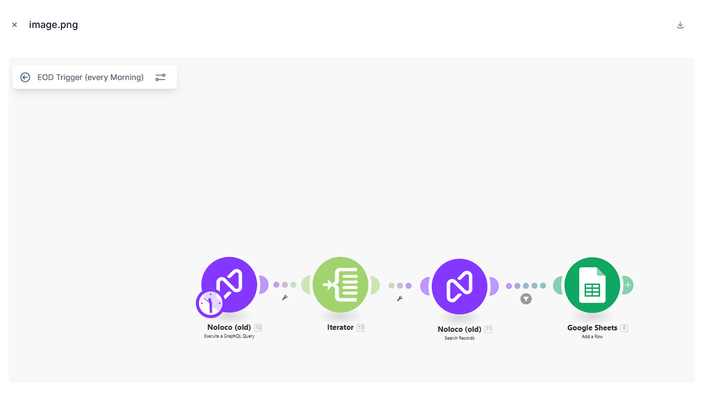
click at [14, 24] on icon "Close modal" at bounding box center [15, 25] width 8 height 8
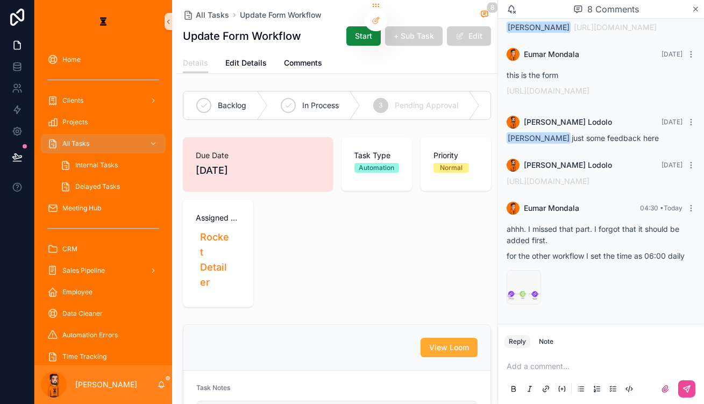
click at [528, 350] on div "Reply Note" at bounding box center [601, 341] width 206 height 17
click at [528, 361] on div "Add a comment..." at bounding box center [600, 376] width 193 height 45
click at [528, 366] on p "scrollable content" at bounding box center [603, 366] width 193 height 11
click at [528, 392] on icon "scrollable content" at bounding box center [687, 389] width 6 height 6
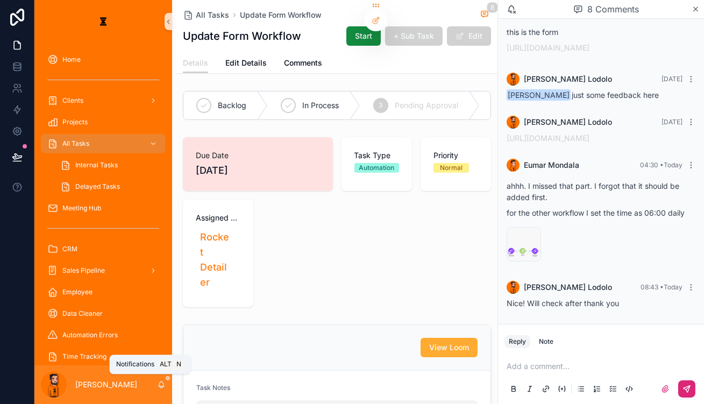
click at [157, 386] on icon "scrollable content" at bounding box center [161, 384] width 9 height 9
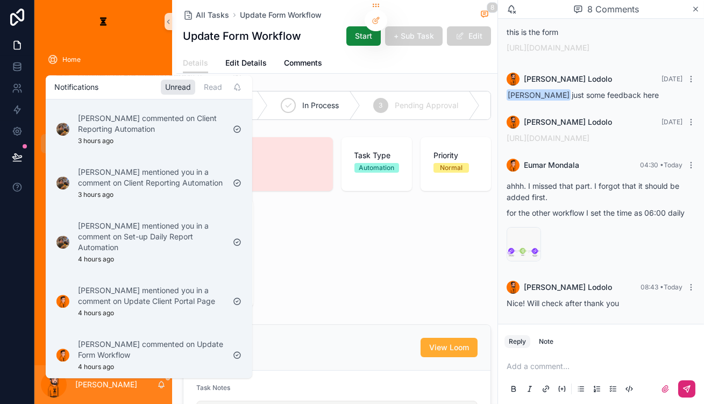
scroll to position [293, 0]
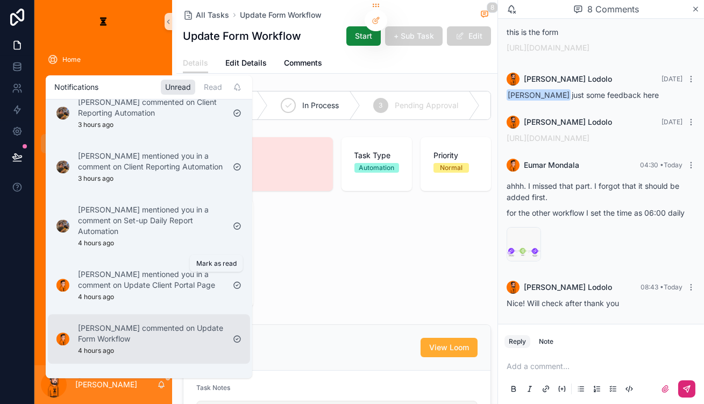
click at [233, 335] on icon "scrollable content" at bounding box center [237, 339] width 9 height 9
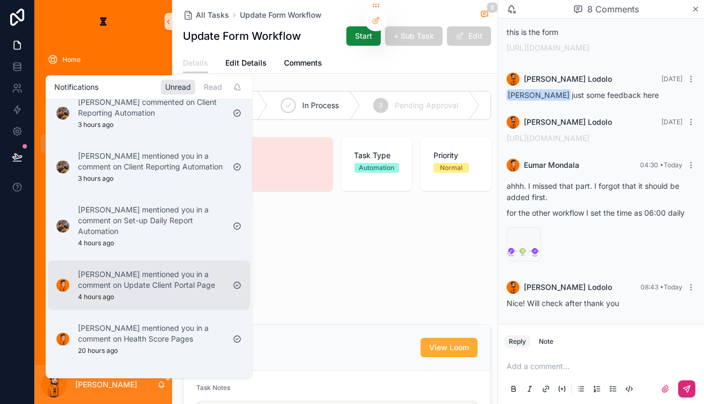
click at [161, 269] on p "[PERSON_NAME] mentioned you in a comment on Update Client Portal Page" at bounding box center [151, 280] width 146 height 22
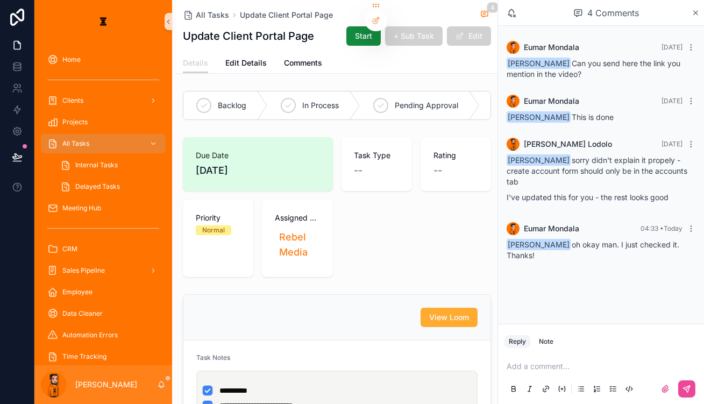
click at [528, 367] on p "scrollable content" at bounding box center [603, 366] width 193 height 11
click at [528, 369] on p "scrollable content" at bounding box center [603, 366] width 193 height 11
click at [145, 386] on div "[PERSON_NAME]" at bounding box center [103, 384] width 138 height 39
click at [157, 386] on icon "scrollable content" at bounding box center [161, 384] width 9 height 9
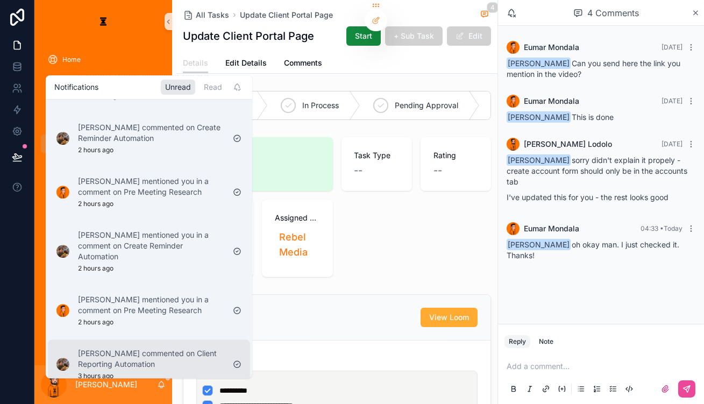
scroll to position [195, 0]
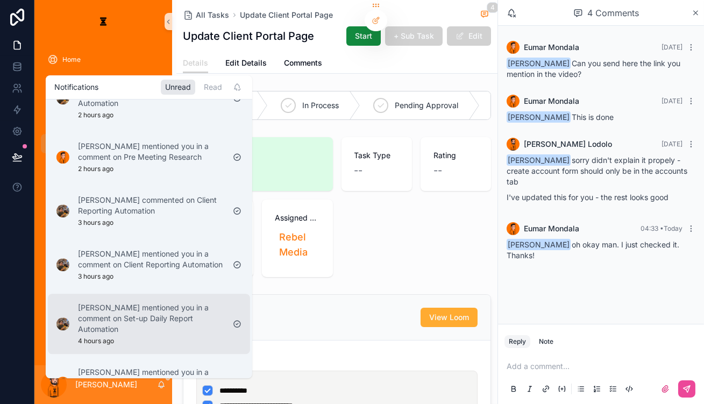
click at [153, 302] on p "[PERSON_NAME] mentioned you in a comment on Set-up Daily Report Automation" at bounding box center [151, 318] width 146 height 32
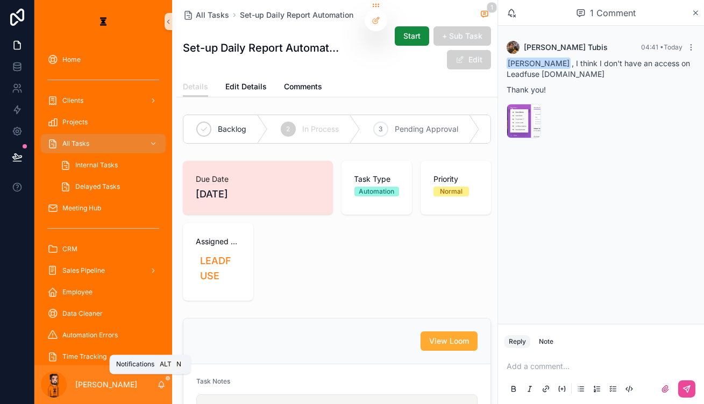
click at [157, 386] on icon "scrollable content" at bounding box center [161, 384] width 9 height 9
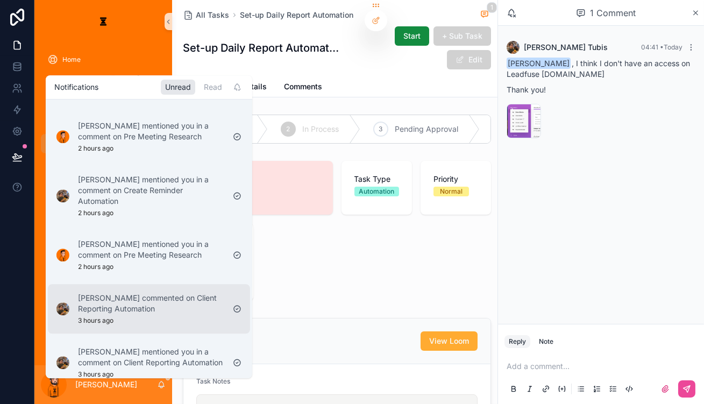
scroll to position [97, 0]
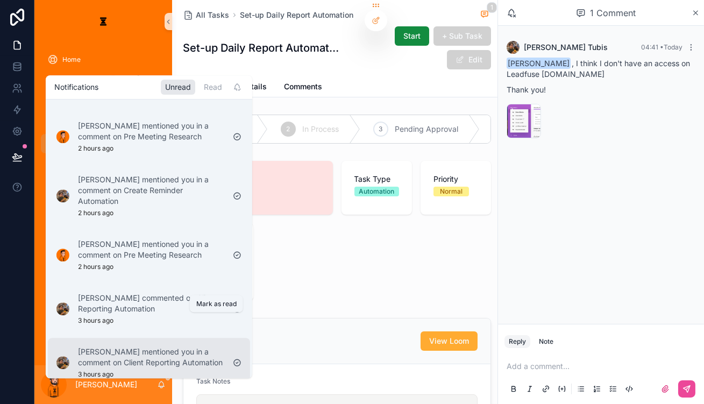
click at [233, 358] on icon "scrollable content" at bounding box center [237, 362] width 9 height 9
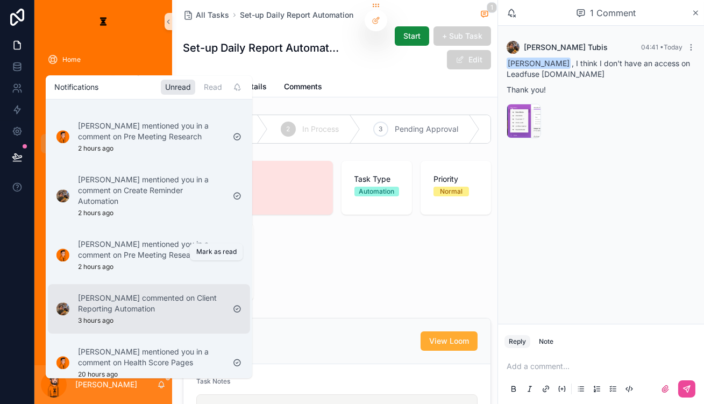
click at [236, 308] on icon "scrollable content" at bounding box center [237, 309] width 2 height 2
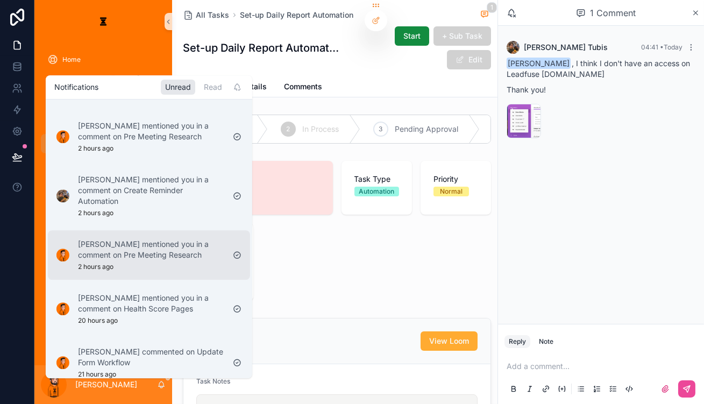
click at [153, 239] on p "[PERSON_NAME] mentioned you in a comment on Pre Meeting Research" at bounding box center [151, 250] width 146 height 22
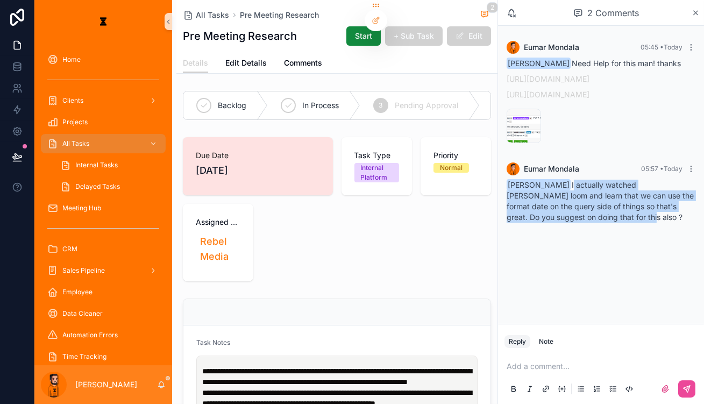
drag, startPoint x: 580, startPoint y: 188, endPoint x: 605, endPoint y: 218, distance: 39.0
click at [528, 218] on div "[PERSON_NAME] 05:57 • [DATE] [PERSON_NAME] I actually watched [PERSON_NAME] loo…" at bounding box center [601, 192] width 202 height 73
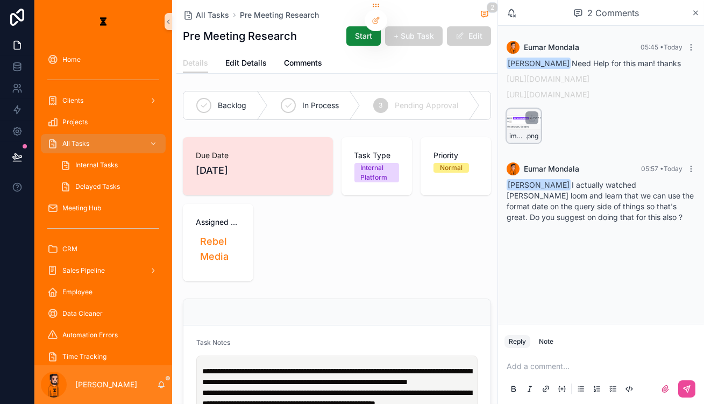
click at [528, 140] on div "image .png" at bounding box center [524, 126] width 34 height 34
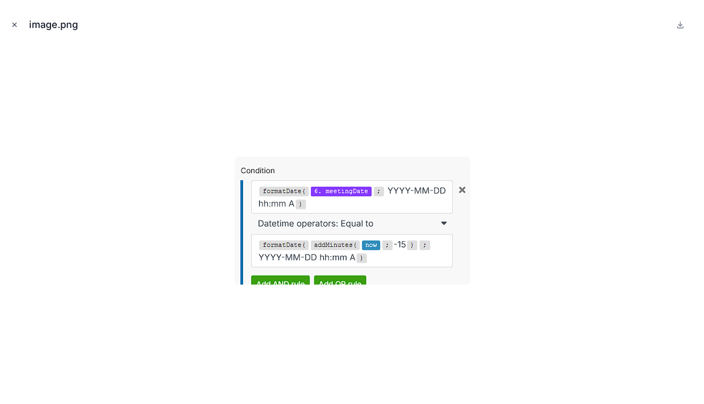
click at [16, 22] on icon "Close modal" at bounding box center [15, 25] width 8 height 8
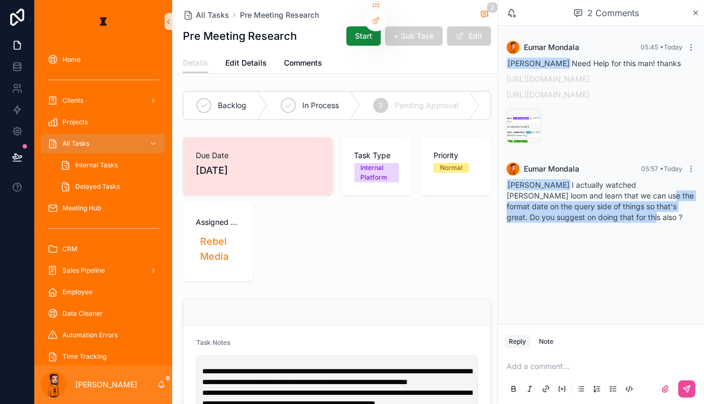
drag, startPoint x: 601, startPoint y: 204, endPoint x: 608, endPoint y: 226, distance: 23.6
click at [528, 226] on div "[PERSON_NAME] 05:57 • [DATE] [PERSON_NAME] I actually watched [PERSON_NAME] loo…" at bounding box center [601, 192] width 202 height 73
drag, startPoint x: 607, startPoint y: 224, endPoint x: 577, endPoint y: 191, distance: 44.5
click at [528, 191] on div "[PERSON_NAME] 05:57 • [DATE] [PERSON_NAME] I actually watched [PERSON_NAME] loo…" at bounding box center [601, 192] width 202 height 73
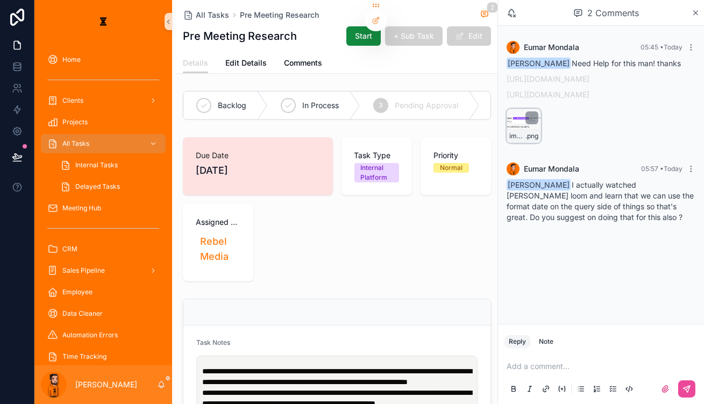
click at [528, 133] on div "image .png" at bounding box center [524, 126] width 34 height 34
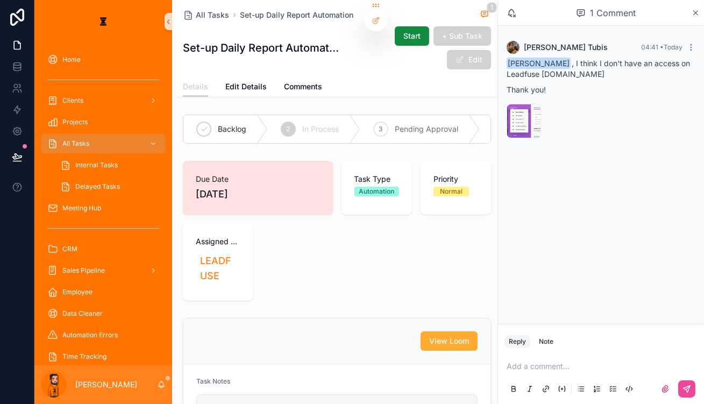
drag, startPoint x: 545, startPoint y: 132, endPoint x: 552, endPoint y: 133, distance: 7.2
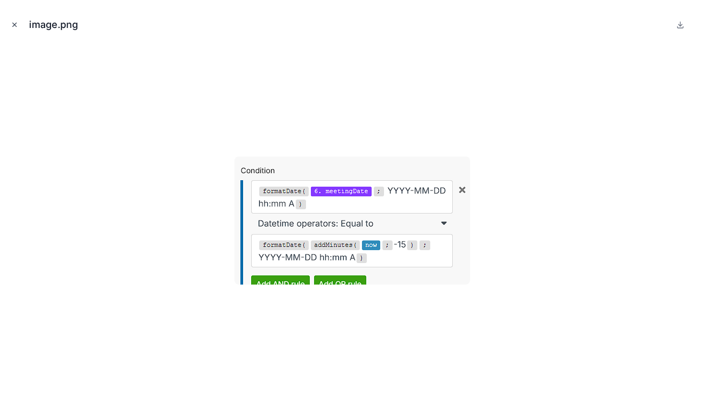
click at [11, 24] on icon "Close modal" at bounding box center [15, 25] width 8 height 8
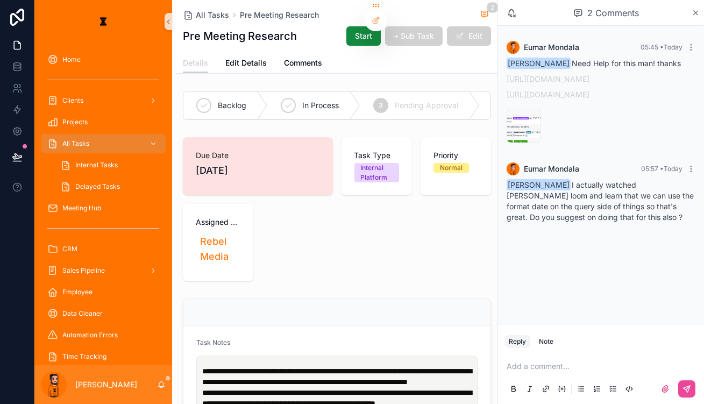
click at [528, 369] on p "scrollable content" at bounding box center [603, 366] width 193 height 11
click at [528, 388] on button "scrollable content" at bounding box center [686, 388] width 17 height 17
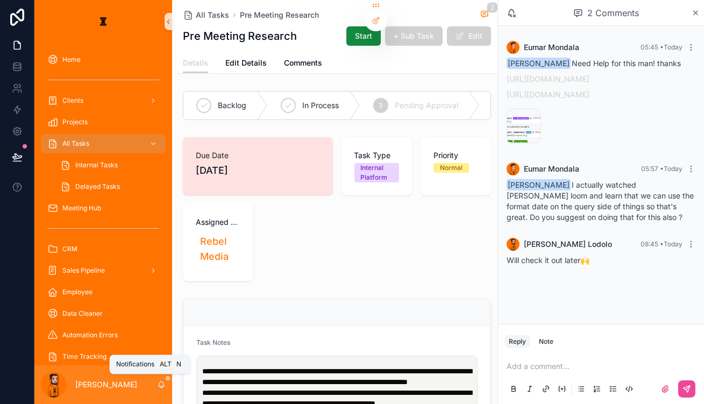
click at [157, 386] on icon "scrollable content" at bounding box center [161, 384] width 9 height 9
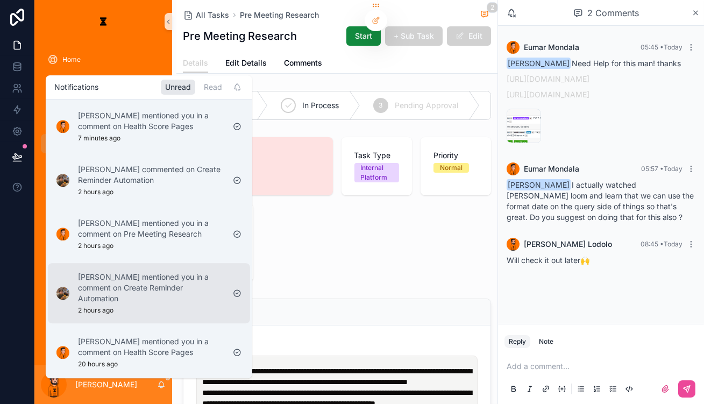
click at [158, 272] on p "[PERSON_NAME] mentioned you in a comment on Create Reminder Automation" at bounding box center [151, 288] width 146 height 32
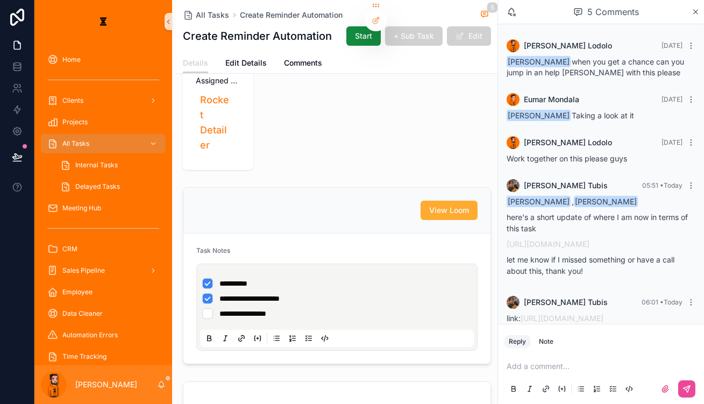
scroll to position [244, 0]
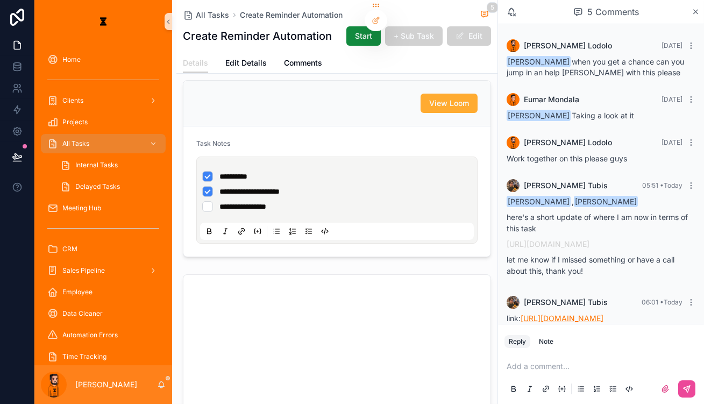
click at [528, 314] on span "link: [URL][DOMAIN_NAME]" at bounding box center [555, 318] width 97 height 9
click at [528, 289] on div "[PERSON_NAME] 06:01 • [DATE] link: [URL][DOMAIN_NAME]" at bounding box center [601, 309] width 202 height 41
click at [528, 314] on link "[URL][DOMAIN_NAME]" at bounding box center [562, 318] width 83 height 9
click at [157, 388] on icon "scrollable content" at bounding box center [161, 384] width 9 height 9
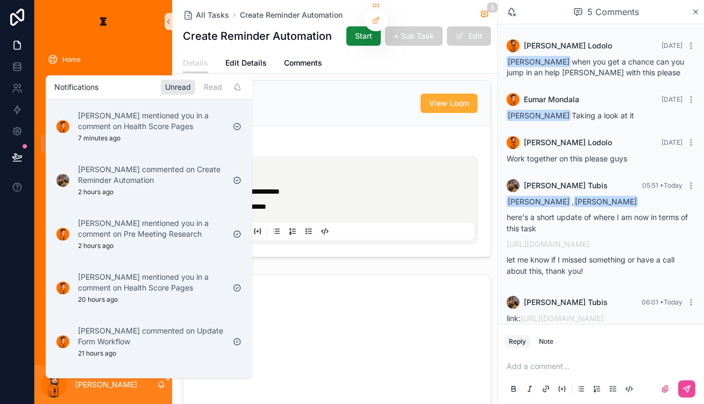
click at [155, 130] on div "[PERSON_NAME] mentioned you in a comment on Health Score Pages 7 minutes ago" at bounding box center [151, 126] width 146 height 32
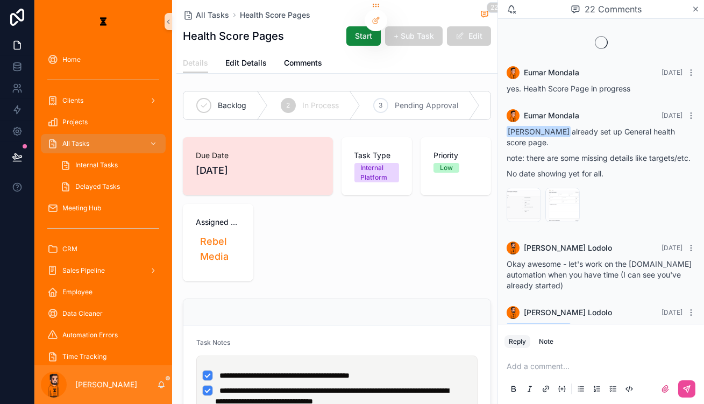
scroll to position [893, 0]
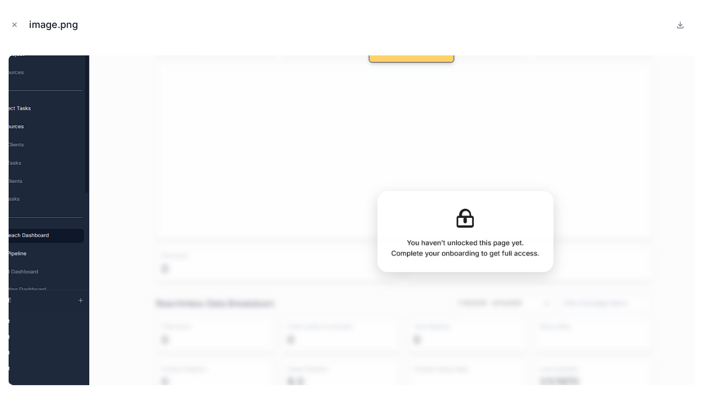
click at [288, 209] on img at bounding box center [352, 220] width 687 height 330
click at [11, 23] on icon "Close modal" at bounding box center [15, 25] width 8 height 8
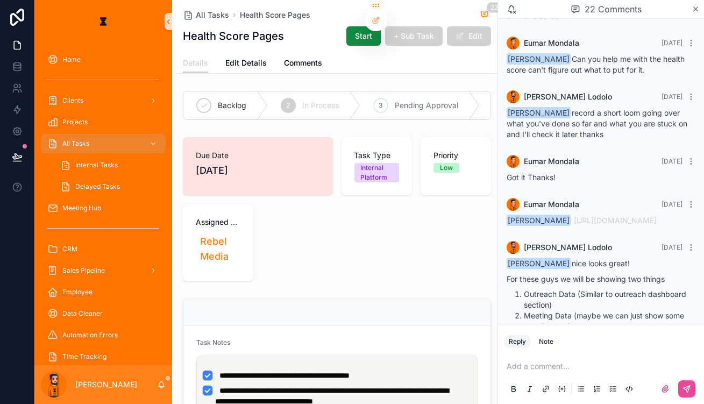
click at [528, 364] on div "Add a comment..." at bounding box center [600, 376] width 193 height 45
click at [528, 366] on p "scrollable content" at bounding box center [603, 366] width 193 height 11
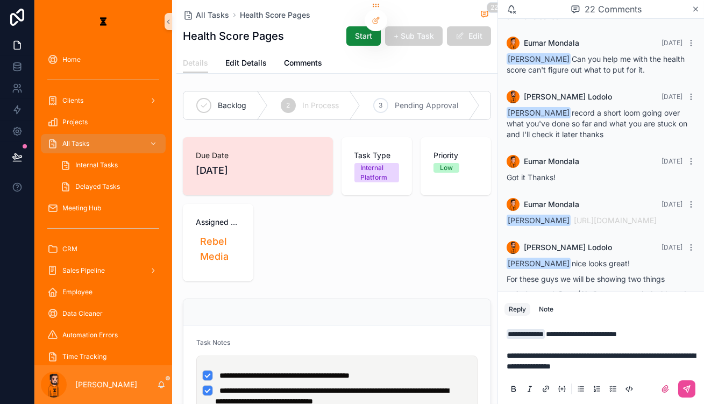
click at [528, 368] on p "**********" at bounding box center [603, 350] width 193 height 43
click at [329, 370] on ul "**********" at bounding box center [339, 396] width 274 height 52
click at [528, 345] on p "**********" at bounding box center [603, 350] width 193 height 43
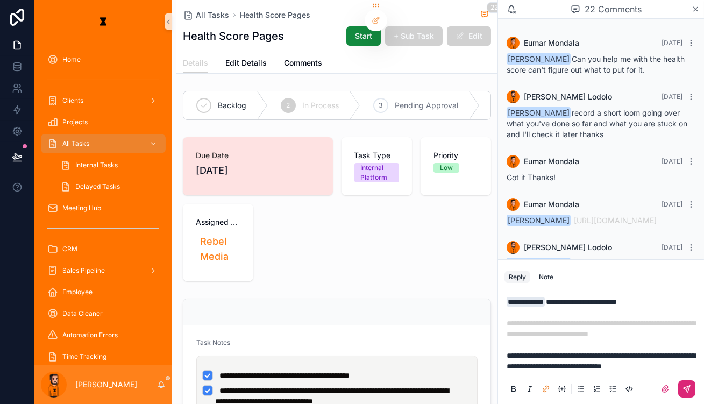
click at [528, 393] on icon "scrollable content" at bounding box center [686, 389] width 9 height 9
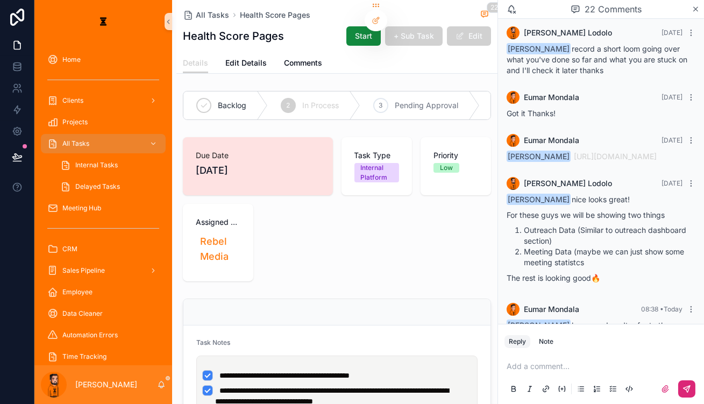
scroll to position [1001, 0]
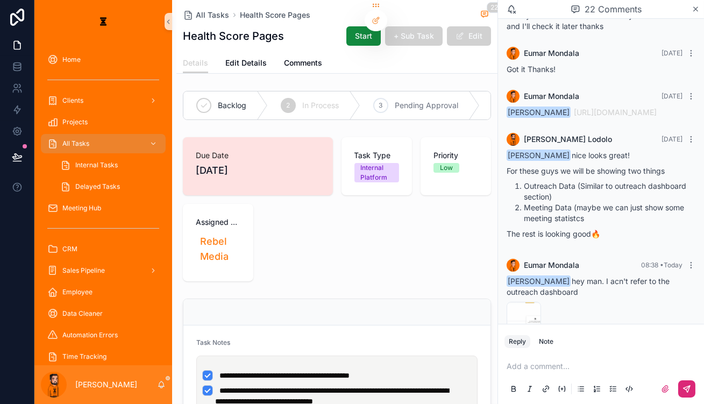
click at [146, 383] on div "[PERSON_NAME]" at bounding box center [103, 384] width 138 height 39
click at [157, 386] on icon "scrollable content" at bounding box center [161, 384] width 9 height 9
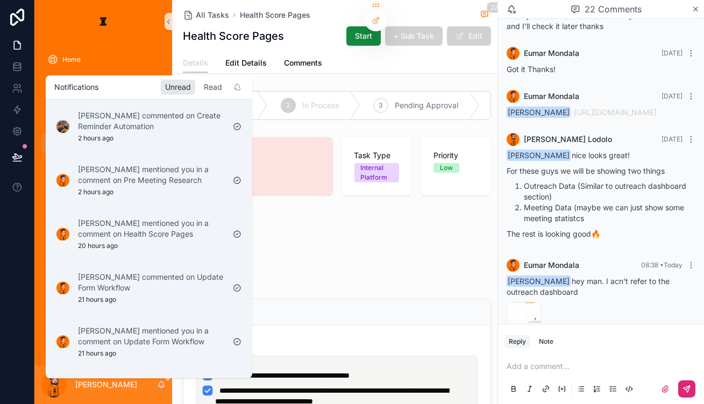
click at [200, 82] on div "Read" at bounding box center [213, 87] width 27 height 15
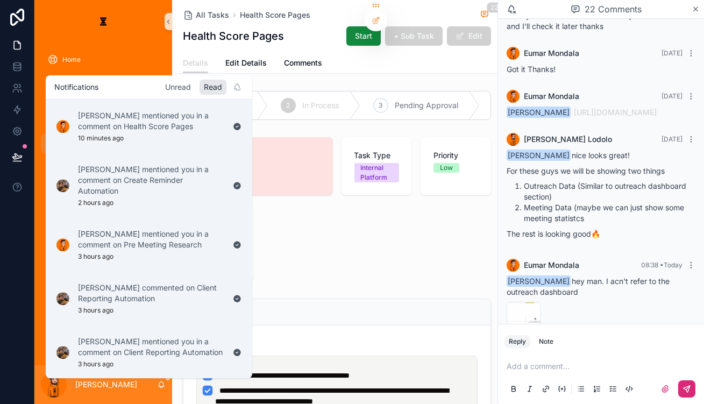
click at [167, 85] on div "Unread" at bounding box center [178, 87] width 34 height 15
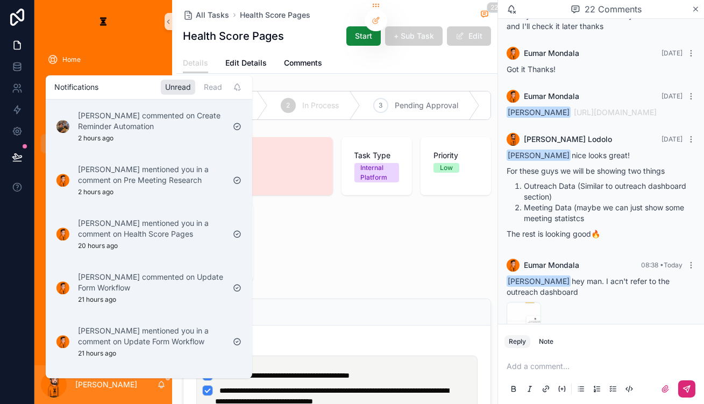
click at [360, 247] on div "Due Date [DATE] Task Type Internal Platform Priority Low Assigned project colle…" at bounding box center [336, 209] width 321 height 153
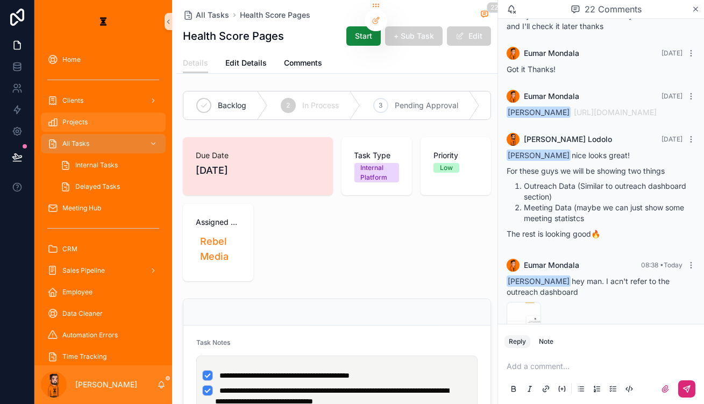
click at [94, 113] on div "Projects" at bounding box center [103, 121] width 112 height 17
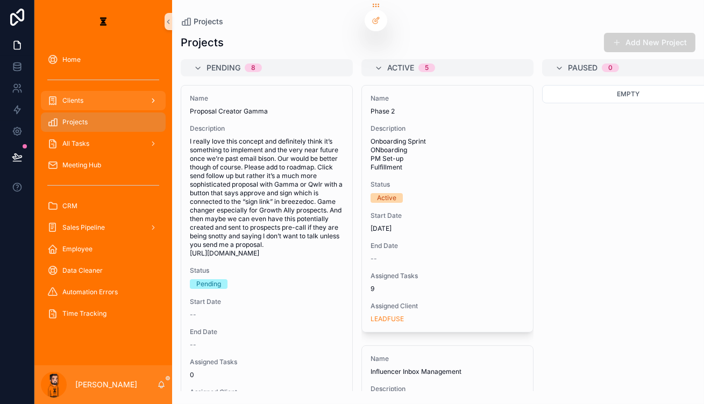
click at [86, 92] on div "Clients" at bounding box center [103, 100] width 112 height 17
